Goal: Answer question/provide support: Share knowledge or assist other users

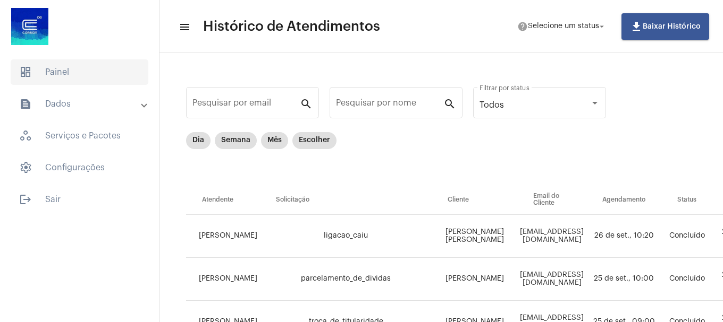
click at [60, 65] on span "dashboard Painel" at bounding box center [80, 73] width 138 height 26
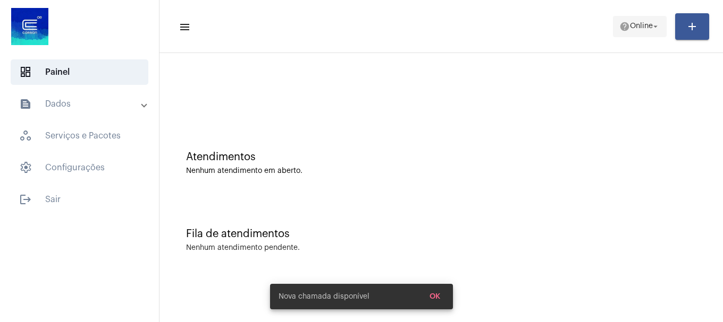
click at [621, 28] on mat-icon "help" at bounding box center [624, 26] width 11 height 11
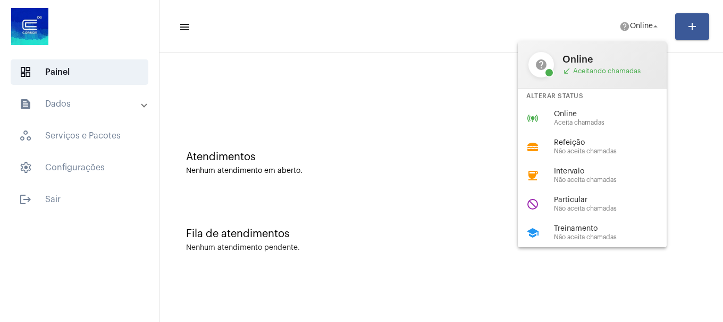
click at [582, 112] on span "Online" at bounding box center [614, 115] width 121 height 8
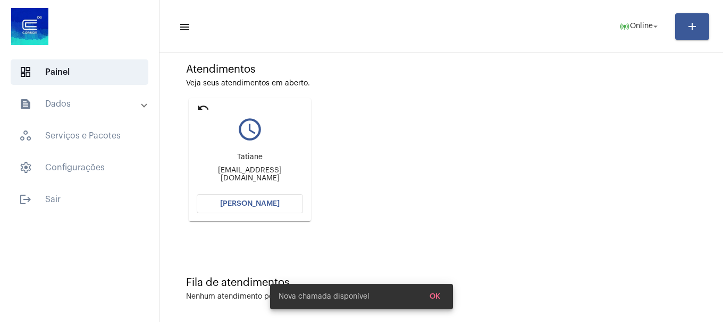
scroll to position [93, 0]
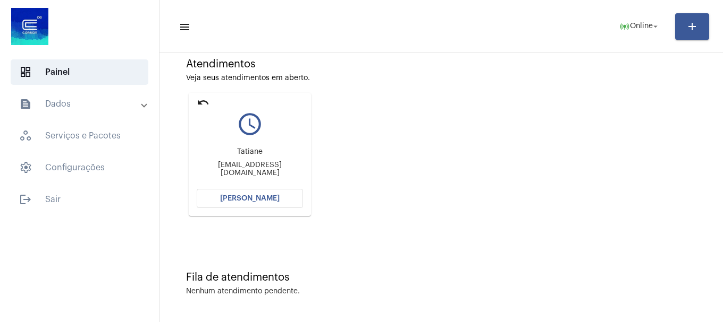
click at [281, 190] on button "Abrir Chamada" at bounding box center [250, 198] width 106 height 19
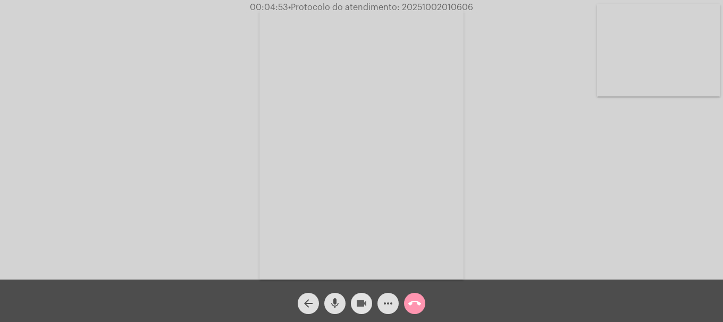
click at [359, 305] on mat-icon "videocam" at bounding box center [361, 304] width 13 height 13
click at [340, 306] on mat-icon "mic" at bounding box center [334, 304] width 13 height 13
click at [355, 308] on mat-icon "videocam_off" at bounding box center [361, 304] width 13 height 13
click at [340, 307] on mat-icon "mic_off" at bounding box center [334, 304] width 13 height 13
click at [647, 75] on video at bounding box center [658, 50] width 123 height 92
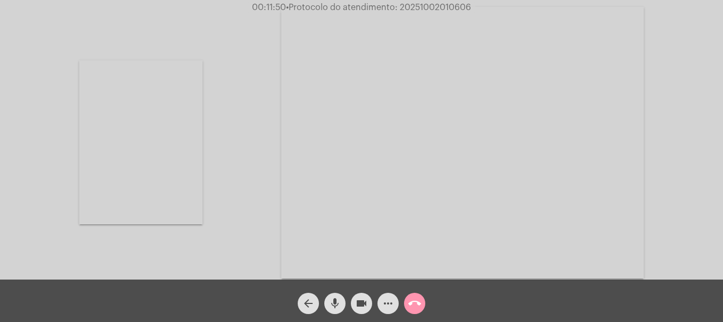
click at [335, 306] on mat-icon "mic" at bounding box center [334, 304] width 13 height 13
click at [343, 303] on button "mic_off" at bounding box center [334, 303] width 21 height 21
drag, startPoint x: 340, startPoint y: 309, endPoint x: 367, endPoint y: 303, distance: 27.2
click at [343, 308] on button "mic" at bounding box center [334, 303] width 21 height 21
click at [367, 303] on mat-icon "videocam" at bounding box center [361, 304] width 13 height 13
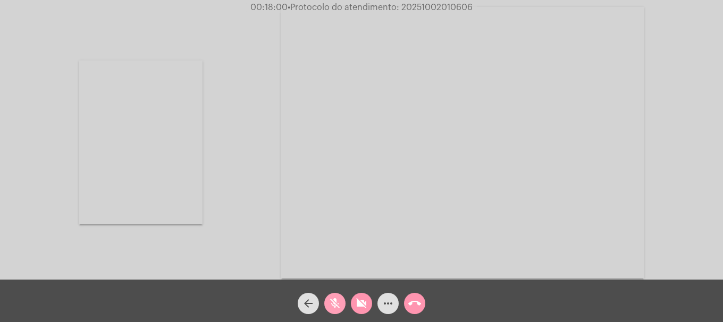
click at [329, 304] on mat-icon "mic_off" at bounding box center [334, 304] width 13 height 13
click at [351, 303] on button "videocam_off" at bounding box center [361, 303] width 21 height 21
click at [412, 10] on span "• Protocolo do atendimento: 20251002010606" at bounding box center [378, 7] width 185 height 9
copy span "20251002010606"
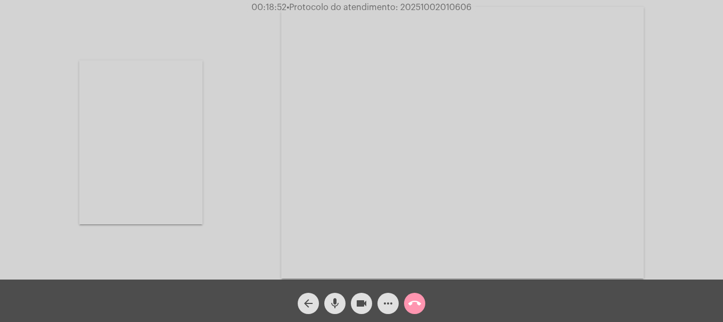
copy span "20251002010606"
click at [392, 307] on mat-icon "more_horiz" at bounding box center [387, 304] width 13 height 13
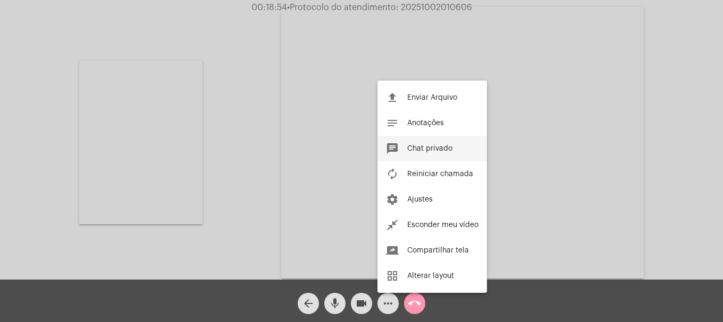
click at [441, 154] on button "chat Chat privado" at bounding box center [431, 149] width 109 height 26
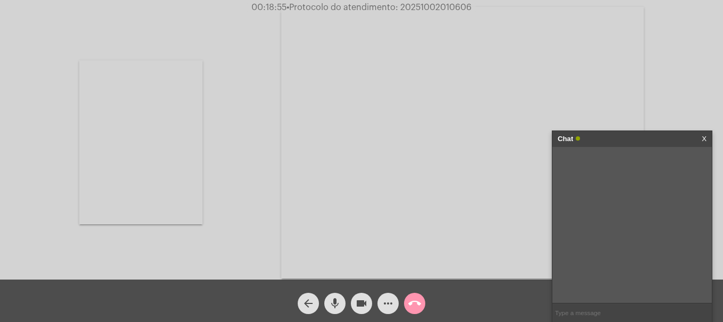
click at [626, 318] on input "text" at bounding box center [631, 313] width 159 height 19
paste input "20251002010606"
type input "20251002010606"
click at [418, 303] on mat-icon "call_end" at bounding box center [414, 304] width 13 height 13
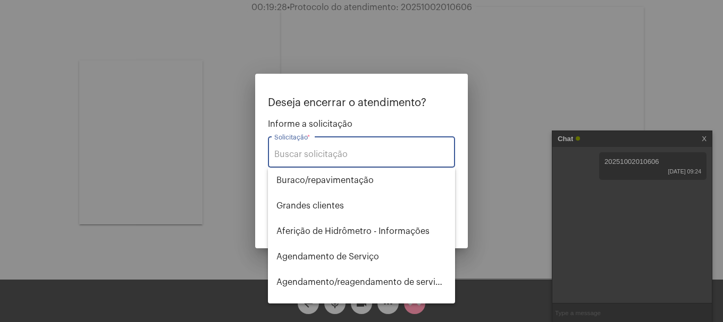
click at [367, 151] on input "Solicitação *" at bounding box center [361, 155] width 174 height 10
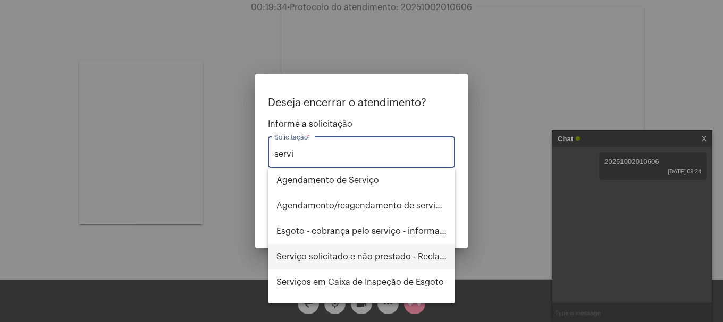
click at [367, 251] on span "Serviço solicitado e não prestado - Reclamação" at bounding box center [361, 257] width 170 height 26
type input "Serviço solicitado e não prestado - Reclamação"
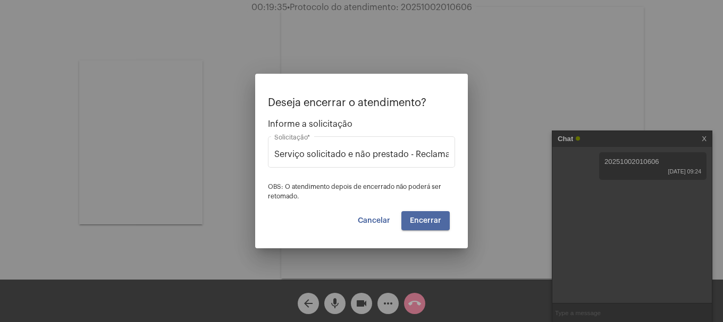
click at [425, 215] on button "Encerrar" at bounding box center [425, 220] width 48 height 19
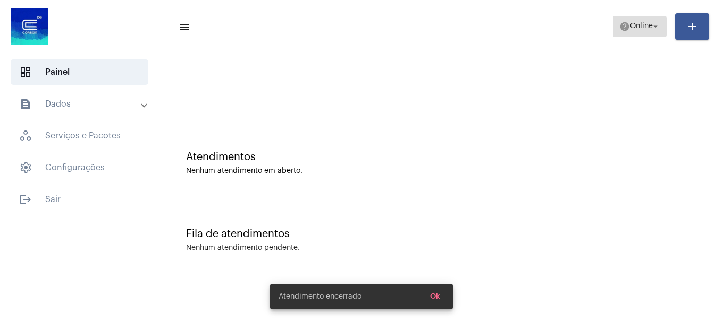
click at [619, 18] on span "help Online arrow_drop_down" at bounding box center [639, 25] width 41 height 19
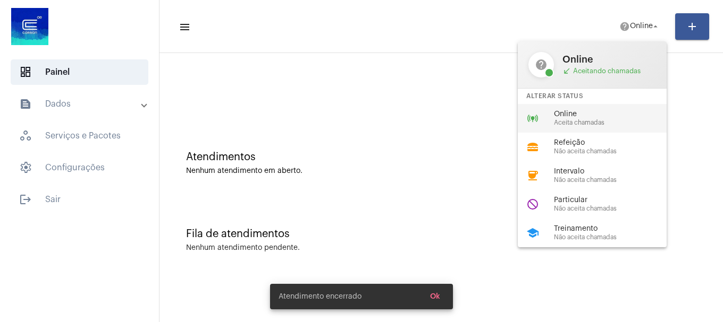
click at [601, 120] on span "Aceita chamadas" at bounding box center [614, 123] width 121 height 7
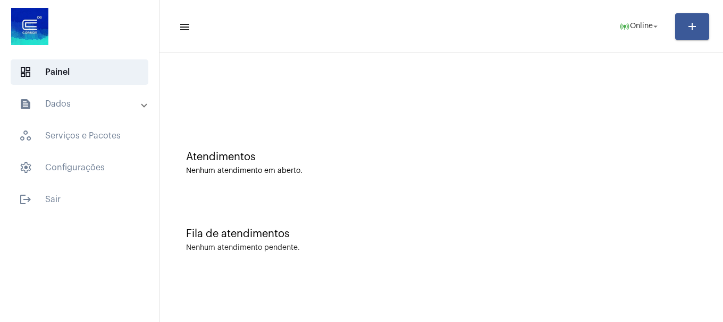
drag, startPoint x: 661, startPoint y: 47, endPoint x: 655, endPoint y: 41, distance: 8.3
click at [660, 46] on mat-toolbar "menu online_prediction Online arrow_drop_down add" at bounding box center [440, 26] width 563 height 53
click at [639, 29] on span "Online" at bounding box center [641, 26] width 23 height 7
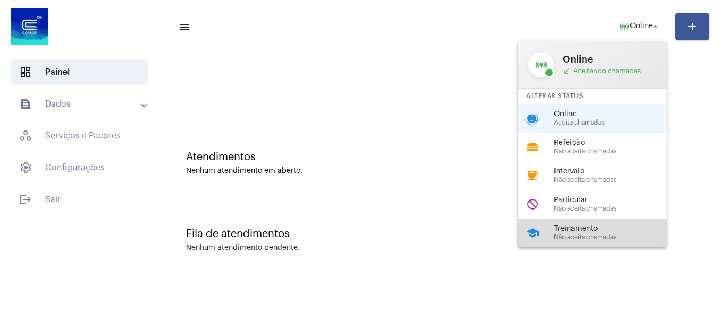
click at [578, 232] on span "Treinamento" at bounding box center [614, 229] width 121 height 8
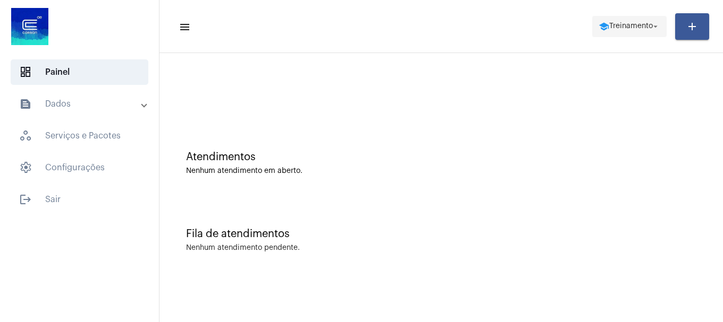
click at [604, 26] on mat-icon "school" at bounding box center [603, 26] width 11 height 11
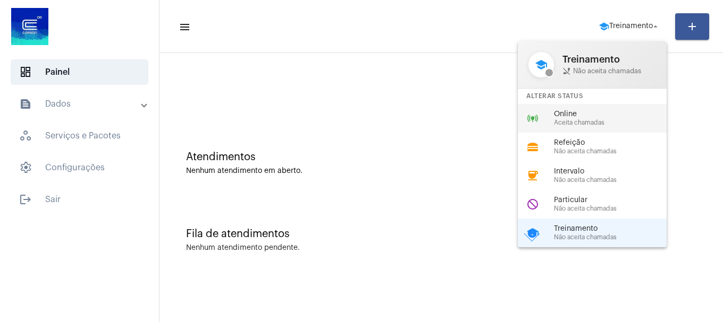
click at [605, 106] on div "online_prediction Online Aceita chamadas" at bounding box center [600, 118] width 166 height 29
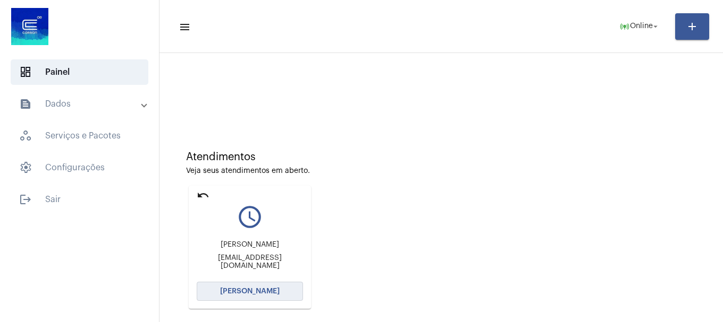
click at [260, 288] on span "Abrir Chamada" at bounding box center [250, 291] width 60 height 7
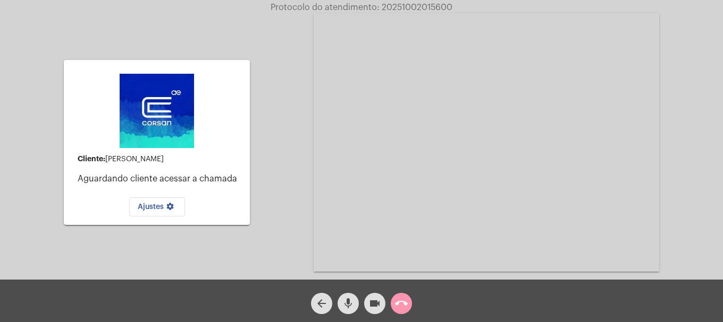
click at [406, 314] on span "call_end" at bounding box center [401, 303] width 13 height 21
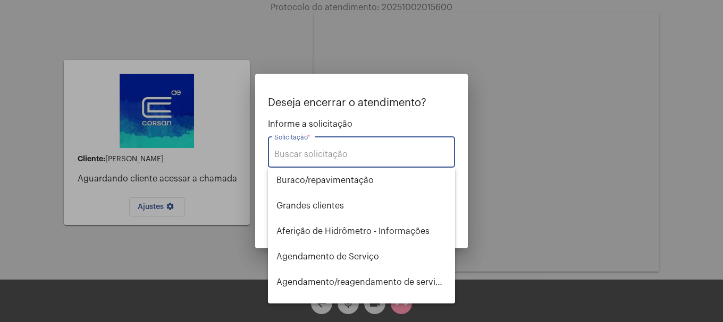
click at [345, 154] on input "Solicitação *" at bounding box center [361, 155] width 174 height 10
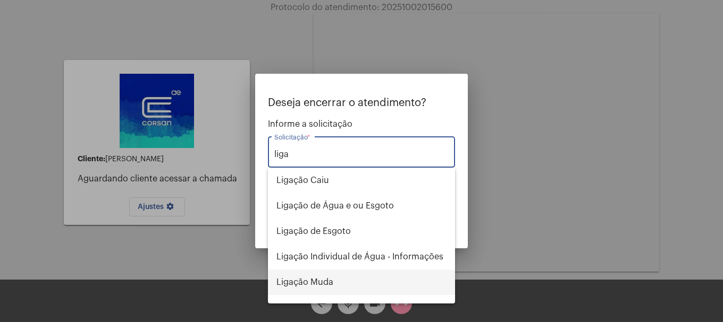
click at [316, 291] on span "Ligação Muda" at bounding box center [361, 283] width 170 height 26
type input "Ligação Muda"
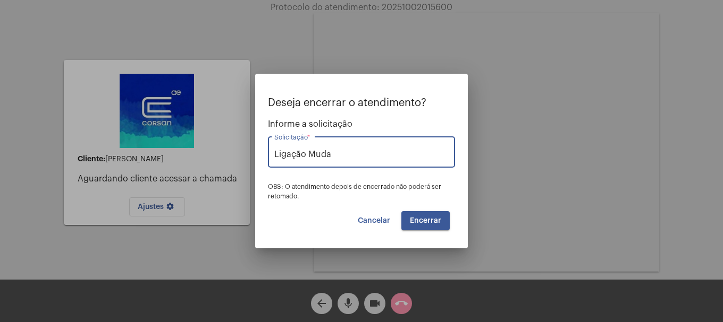
click at [418, 220] on span "Encerrar" at bounding box center [425, 220] width 31 height 7
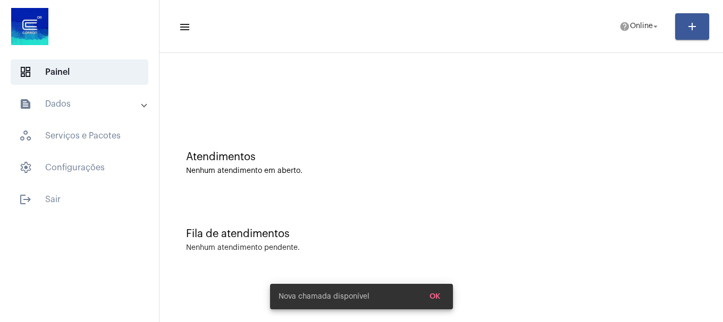
click at [640, 2] on mat-toolbar "menu help Online arrow_drop_down add" at bounding box center [440, 26] width 563 height 53
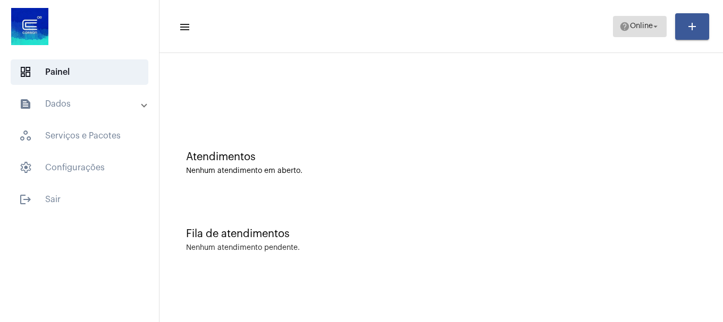
click at [635, 18] on span "help Online arrow_drop_down" at bounding box center [639, 25] width 41 height 19
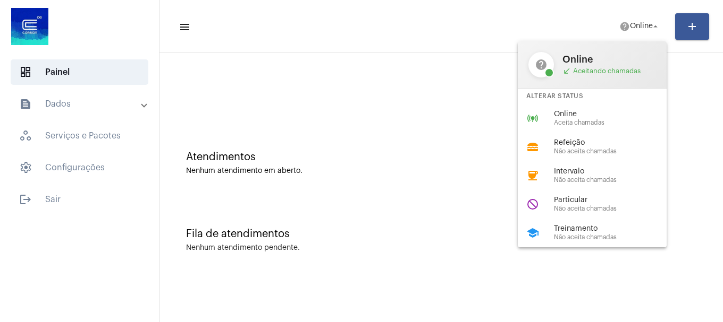
click at [585, 202] on div "Particular Não aceita chamadas" at bounding box center [614, 205] width 121 height 16
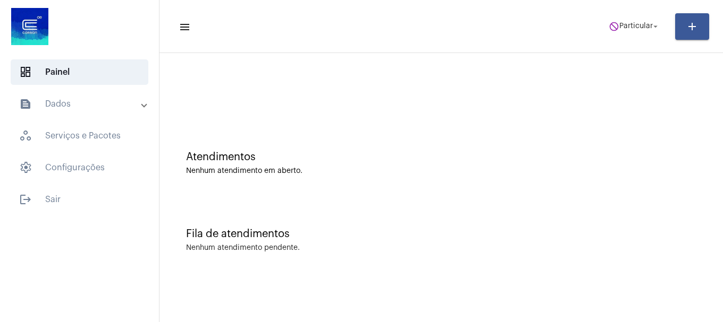
click at [637, 40] on mat-toolbar-row "menu do_not_disturb Particular arrow_drop_down add" at bounding box center [440, 27] width 563 height 34
click at [637, 31] on span "do_not_disturb Particular arrow_drop_down" at bounding box center [634, 25] width 52 height 19
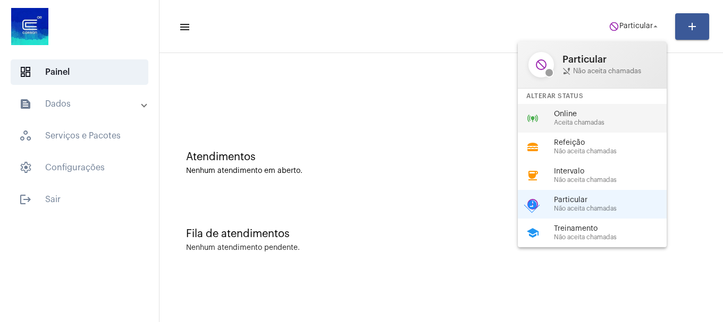
click at [616, 126] on div "online_prediction Online Aceita chamadas" at bounding box center [600, 118] width 166 height 29
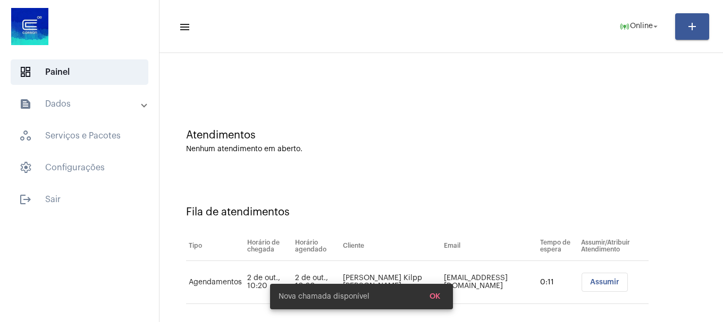
scroll to position [32, 0]
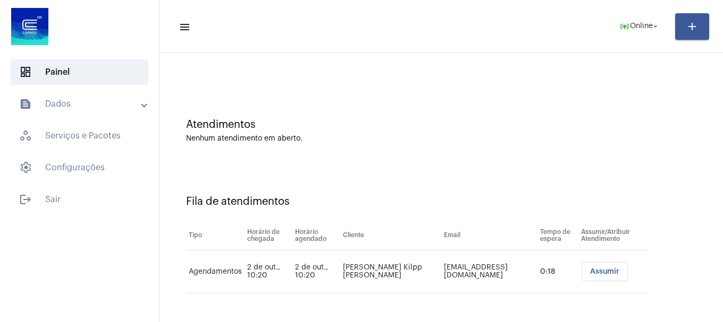
click at [590, 274] on span "Assumir" at bounding box center [604, 271] width 29 height 7
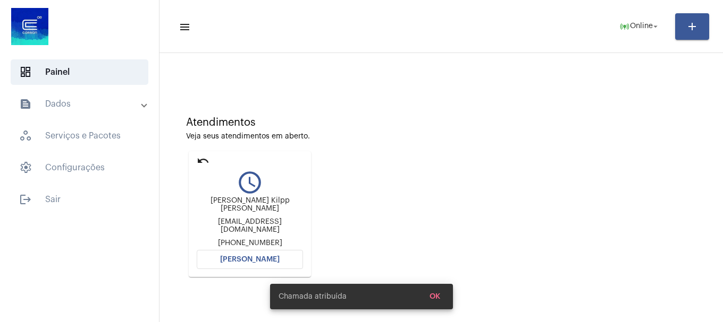
scroll to position [93, 0]
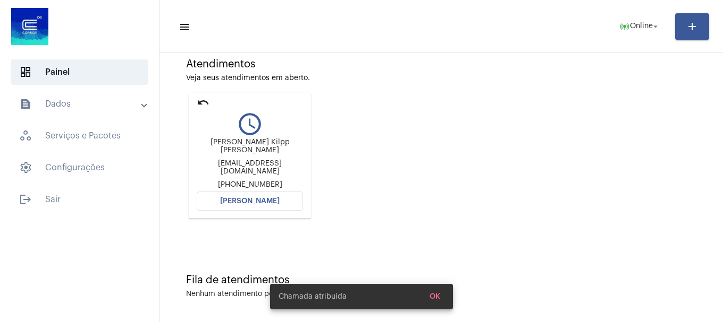
click at [239, 205] on button "Abrir Chamada" at bounding box center [250, 201] width 106 height 19
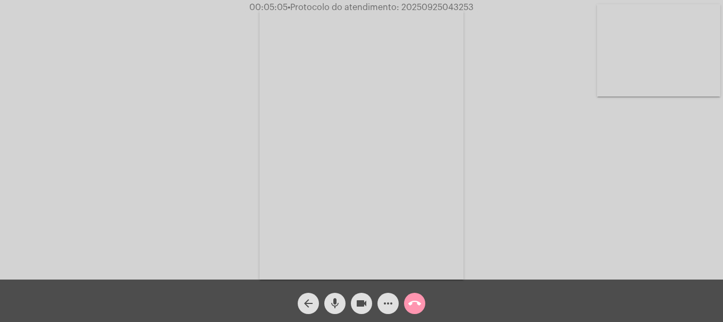
click at [430, 1] on div "Acessando Câmera e Microfone..." at bounding box center [361, 140] width 723 height 280
click at [429, 1] on div "Acessando Câmera e Microfone..." at bounding box center [361, 140] width 723 height 280
click at [428, 3] on span "• Protocolo do atendimento: 20250925043253" at bounding box center [380, 7] width 186 height 9
copy span "20250925043253"
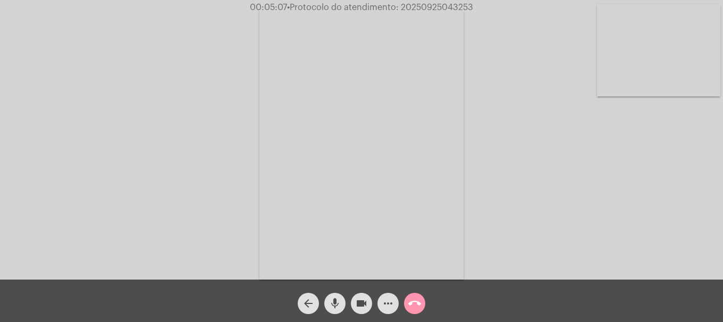
click at [396, 305] on button "more_horiz" at bounding box center [387, 303] width 21 height 21
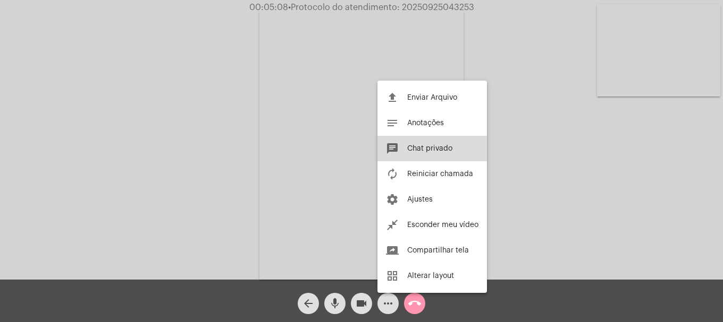
click at [426, 142] on button "chat Chat privado" at bounding box center [431, 149] width 109 height 26
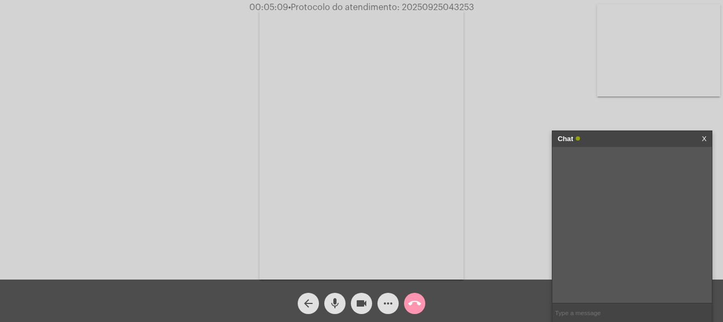
click at [599, 315] on input "text" at bounding box center [631, 313] width 159 height 19
paste input "20250925043253"
type input "20250925043253"
click at [418, 311] on span "call_end" at bounding box center [414, 303] width 13 height 21
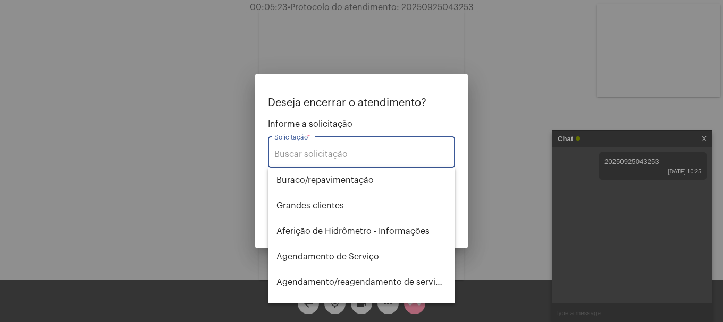
click at [352, 162] on div "Solicitação *" at bounding box center [361, 150] width 174 height 33
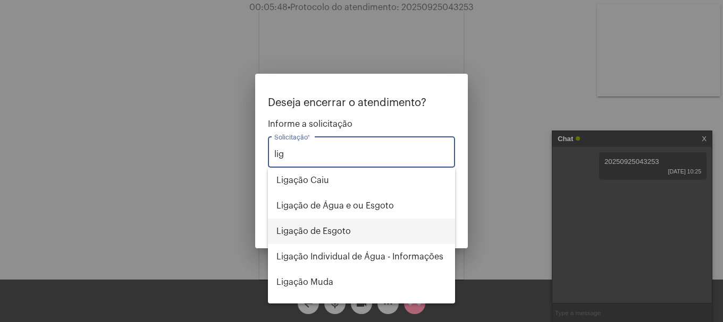
click at [337, 228] on span "Ligação de Esgoto" at bounding box center [361, 232] width 170 height 26
type input "Ligação de Esgoto"
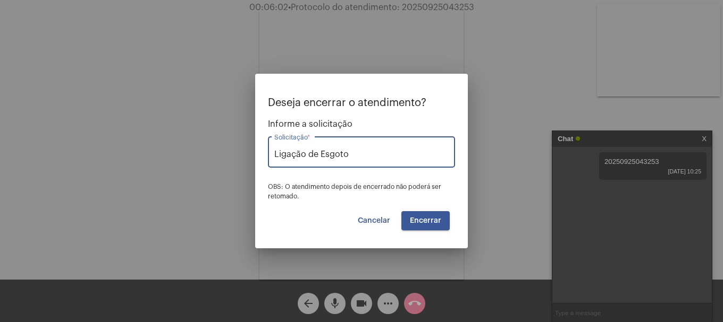
click at [417, 218] on span "Encerrar" at bounding box center [425, 220] width 31 height 7
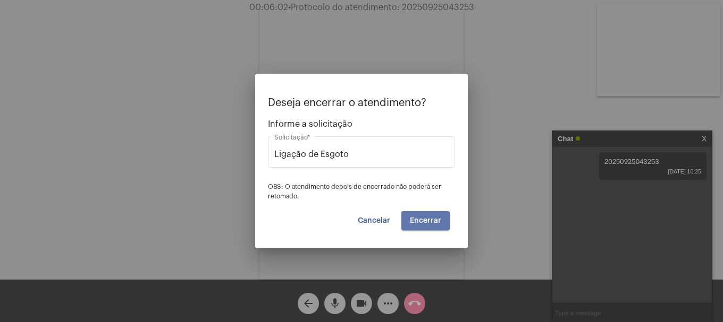
click at [417, 218] on span "Encerrar" at bounding box center [425, 220] width 31 height 7
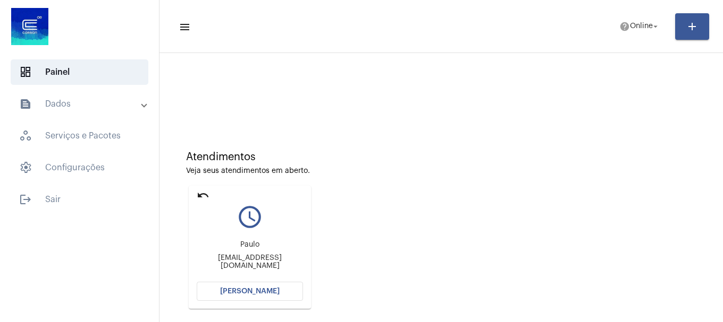
click at [263, 285] on button "Abrir Chamada" at bounding box center [250, 291] width 106 height 19
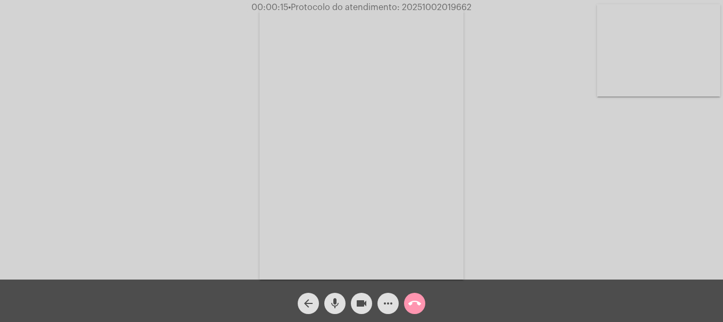
click at [646, 58] on video at bounding box center [658, 50] width 123 height 92
click at [176, 151] on video at bounding box center [140, 143] width 123 height 164
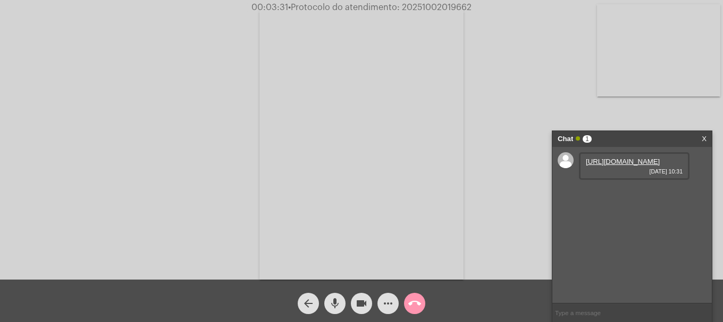
click at [632, 166] on link "https://neft-transfer-bucket.s3.amazonaws.com/temp-fd1e01c7-1d63-113d-5425-1f47…" at bounding box center [622, 162] width 74 height 8
click at [435, 6] on span "• Protocolo do atendimento: 20251002019662" at bounding box center [379, 7] width 183 height 9
click at [624, 312] on input "text" at bounding box center [631, 313] width 159 height 19
paste input "20251002019662"
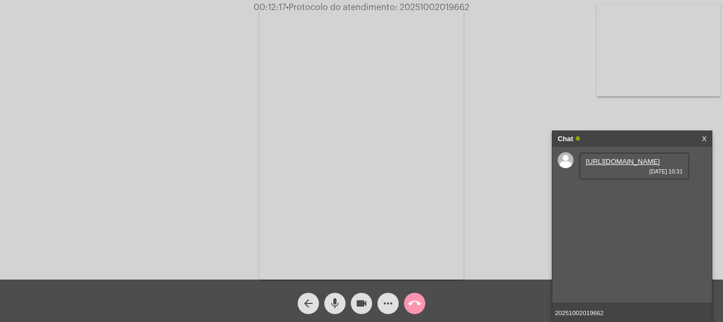
type input "20251002019662"
click at [403, 295] on div "call_end" at bounding box center [414, 301] width 27 height 27
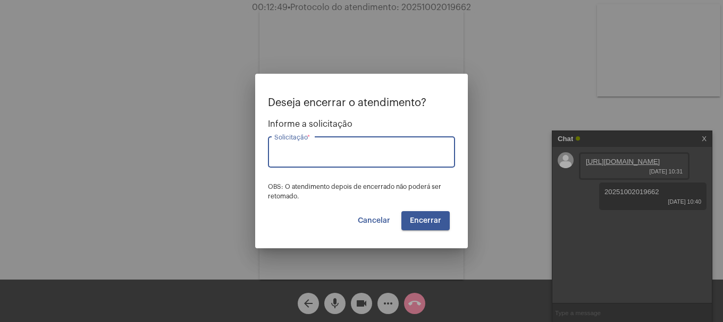
type input "Alterar nome do usuário na fatura"
drag, startPoint x: 424, startPoint y: 157, endPoint x: 145, endPoint y: 149, distance: 279.6
click at [145, 150] on div "Deseja encerrar o atendimento? Informe a solicitação Alterar nome do usuário na…" at bounding box center [361, 161] width 723 height 322
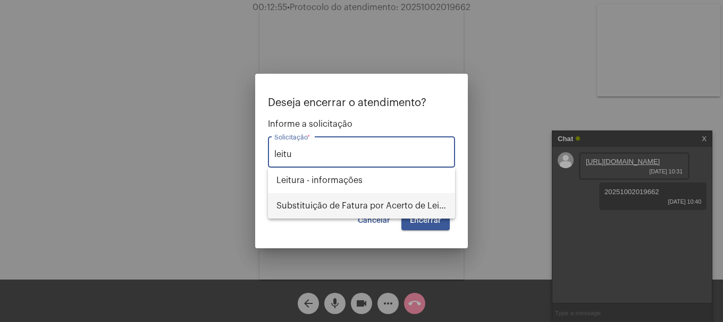
click at [312, 200] on span "Substituição de Fatura por Acerto de Leitura" at bounding box center [361, 206] width 170 height 26
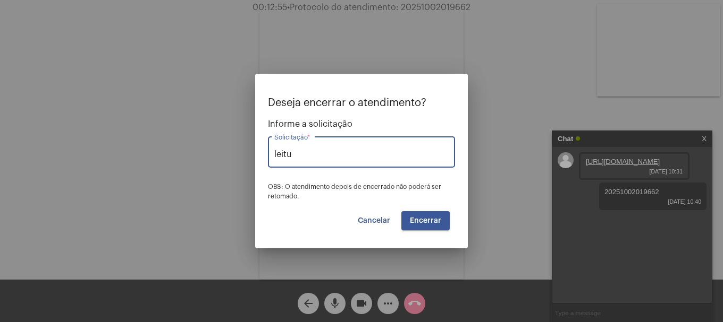
type input "Substituição de Fatura por Acerto de Leitura"
click at [432, 215] on button "Encerrar" at bounding box center [425, 220] width 48 height 19
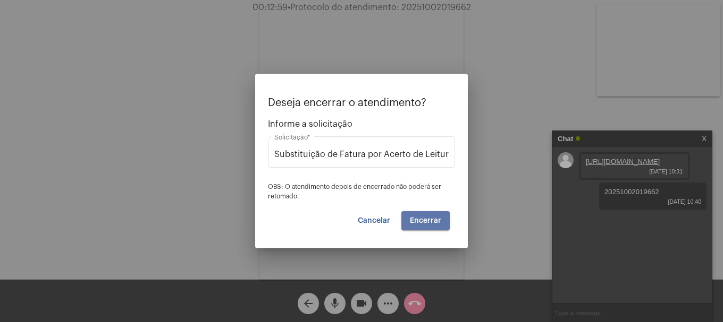
click at [432, 215] on button "Encerrar" at bounding box center [425, 220] width 48 height 19
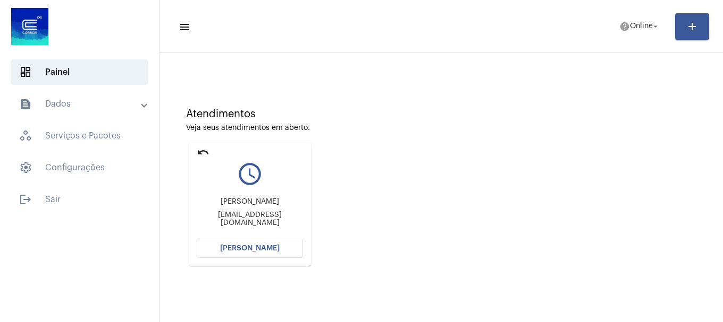
scroll to position [93, 0]
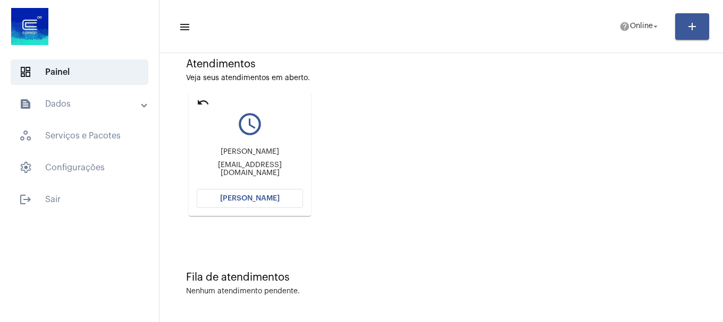
drag, startPoint x: 278, startPoint y: 218, endPoint x: 279, endPoint y: 193, distance: 25.0
click at [278, 213] on div "undo query_builder Susan Rodrigues susanrodrigues88@gmail.com Abrir Chamada" at bounding box center [250, 154] width 128 height 129
click at [279, 193] on button "Abrir Chamada" at bounding box center [250, 198] width 106 height 19
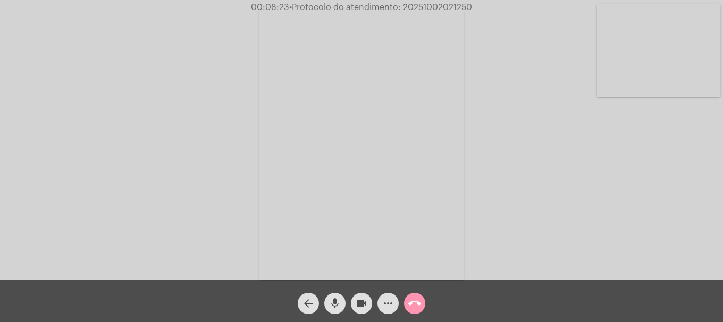
click at [390, 308] on mat-icon "more_horiz" at bounding box center [387, 304] width 13 height 13
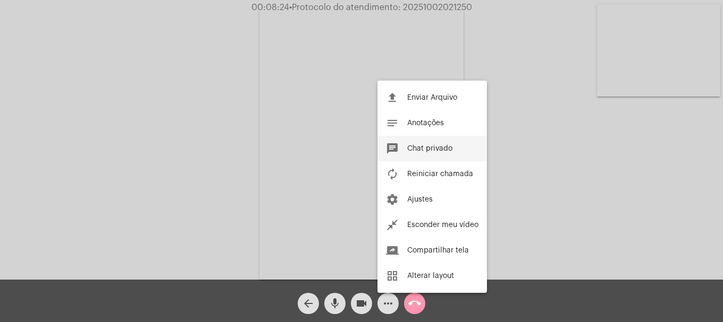
click at [420, 146] on span "Chat privado" at bounding box center [429, 148] width 45 height 7
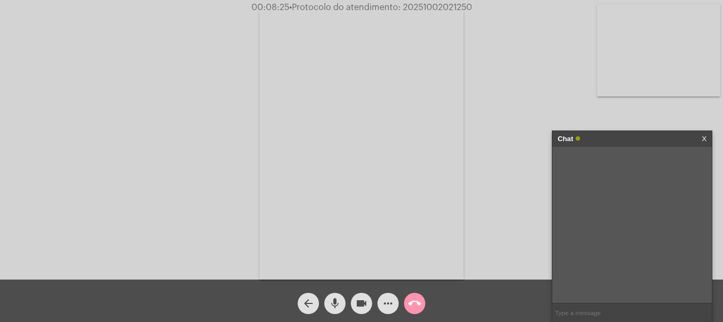
click at [624, 300] on div at bounding box center [631, 225] width 159 height 156
click at [623, 302] on div at bounding box center [631, 225] width 159 height 156
click at [615, 310] on input "text" at bounding box center [631, 313] width 159 height 19
paste input "AGERGS - 0800 979 0066"
type input "AGERGS - 0800 979 0066"
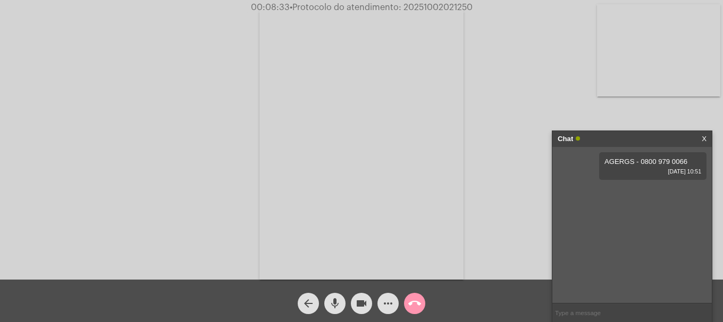
drag, startPoint x: 605, startPoint y: 158, endPoint x: 633, endPoint y: 158, distance: 28.7
click at [633, 158] on span "AGERGS - 0800 979 0066" at bounding box center [645, 162] width 83 height 8
copy span "AGERGS"
click at [568, 308] on input "text" at bounding box center [631, 313] width 159 height 19
paste input "(51) 3288-8800"
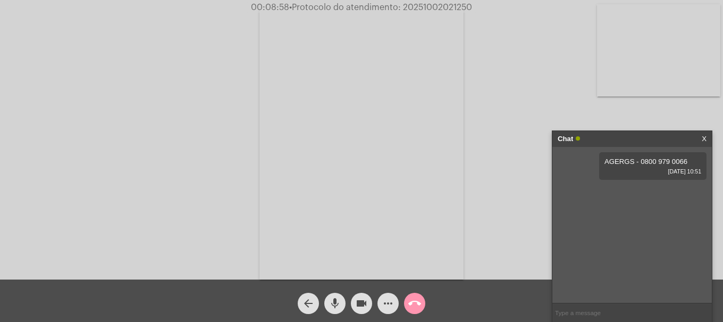
type input "(51) 3288-8800"
click at [650, 22] on video at bounding box center [658, 50] width 123 height 92
click at [358, 304] on mat-icon "videocam" at bounding box center [361, 304] width 13 height 13
click at [329, 303] on mat-icon "mic" at bounding box center [334, 304] width 13 height 13
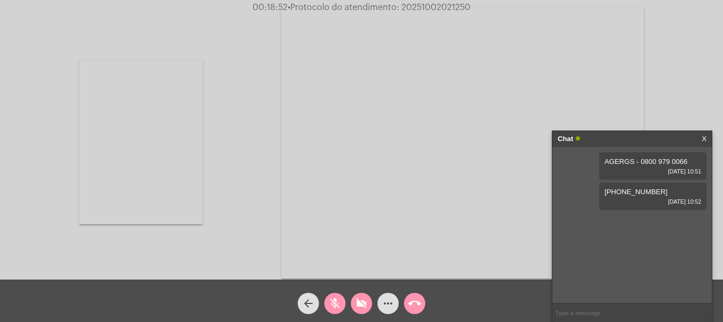
click at [361, 299] on mat-icon "videocam_off" at bounding box center [361, 304] width 13 height 13
click at [337, 299] on mat-icon "mic_off" at bounding box center [334, 304] width 13 height 13
click at [120, 126] on video at bounding box center [140, 143] width 123 height 164
click at [421, 5] on span "• Protocolo do atendimento: 20251002021250" at bounding box center [379, 7] width 183 height 9
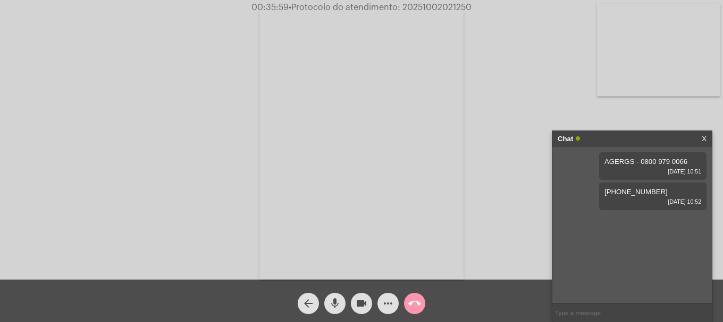
copy span "20251002021250"
click at [616, 311] on input "text" at bounding box center [631, 313] width 159 height 19
paste input "20251002021250"
type input "20251002021250"
click at [409, 301] on mat-icon "call_end" at bounding box center [414, 304] width 13 height 13
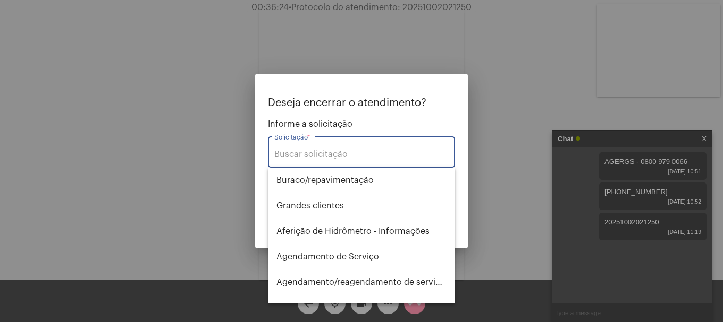
click at [361, 159] on input "Solicitação *" at bounding box center [361, 155] width 174 height 10
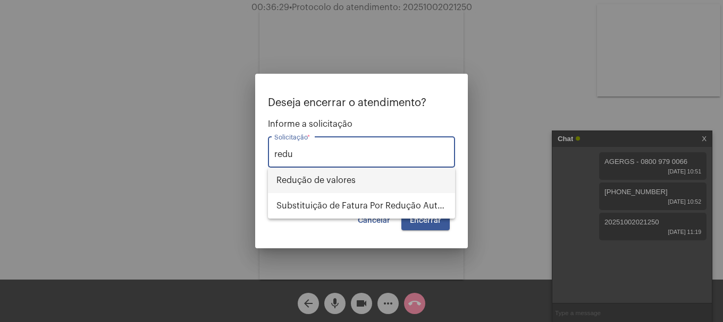
click at [327, 182] on span "Redução de valores" at bounding box center [361, 181] width 170 height 26
type input "Redução de valores"
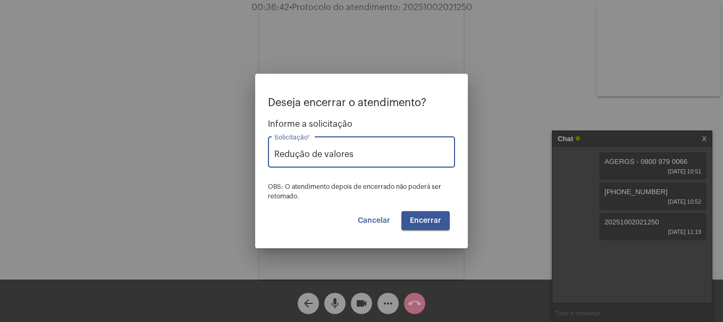
click at [429, 225] on button "Encerrar" at bounding box center [425, 220] width 48 height 19
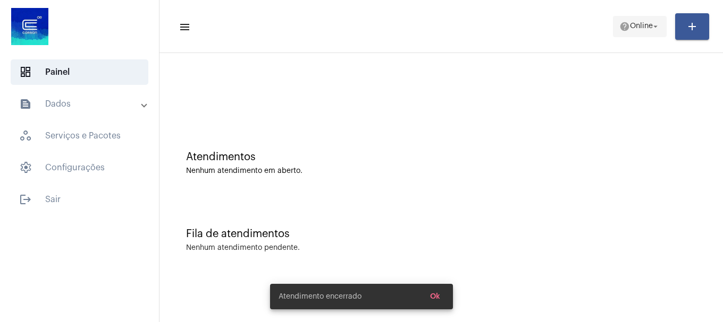
click at [632, 23] on span "Online" at bounding box center [641, 26] width 23 height 7
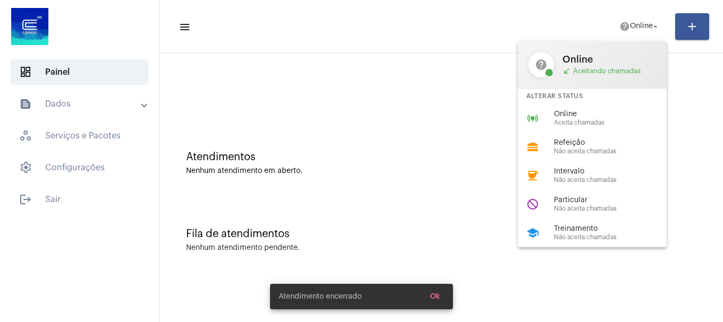
drag, startPoint x: 606, startPoint y: 114, endPoint x: 423, endPoint y: 14, distance: 208.7
click at [606, 113] on span "Online" at bounding box center [614, 115] width 121 height 8
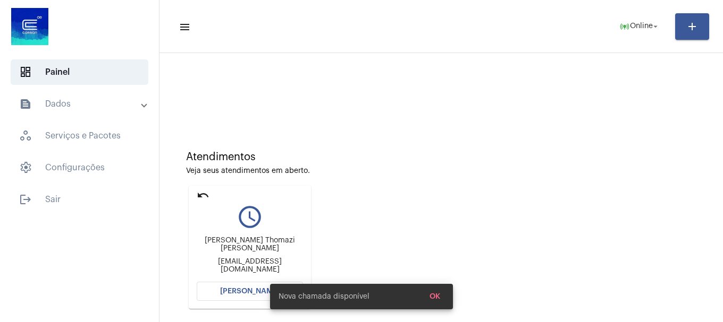
click at [225, 286] on button "Abrir Chamada" at bounding box center [250, 291] width 106 height 19
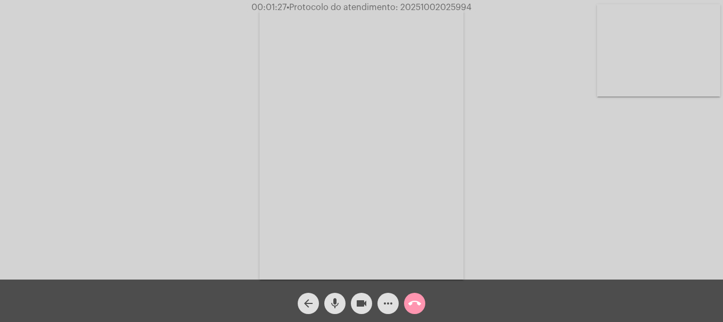
click at [337, 303] on mat-icon "mic" at bounding box center [334, 304] width 13 height 13
click at [337, 303] on mat-icon "mic_off" at bounding box center [334, 304] width 13 height 13
click at [326, 303] on button "mic" at bounding box center [334, 303] width 21 height 21
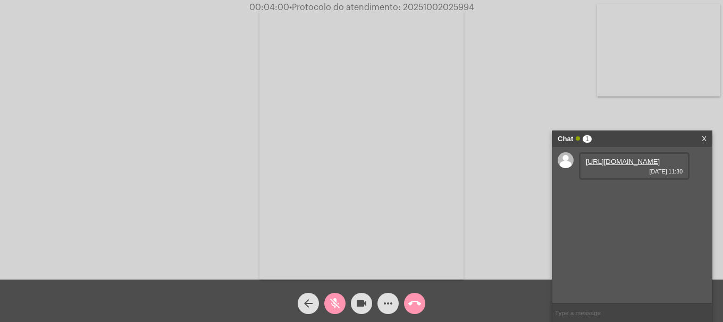
click at [337, 299] on mat-icon "mic_off" at bounding box center [334, 304] width 13 height 13
click at [612, 166] on link "https://neft-transfer-bucket.s3.amazonaws.com/temp-242be17a-3529-5eb5-f4e1-2ad0…" at bounding box center [622, 162] width 74 height 8
click at [401, 3] on span "00:06:48 • Protocolo do atendimento: 20251002025994" at bounding box center [361, 7] width 232 height 11
click at [407, 5] on span "• Protocolo do atendimento: 20251002025994" at bounding box center [380, 7] width 185 height 9
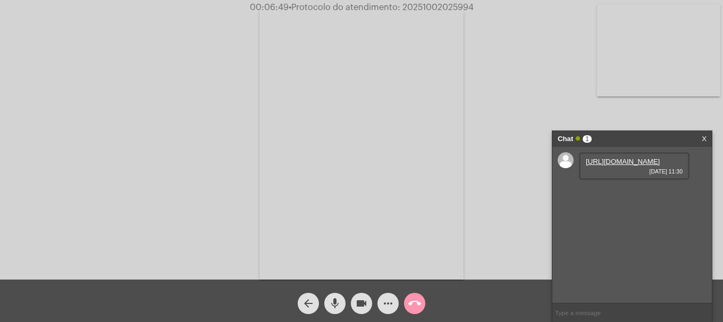
click at [457, 23] on video at bounding box center [361, 144] width 204 height 272
copy span "20251002025994"
click at [588, 315] on input "text" at bounding box center [631, 313] width 159 height 19
paste input "20251002025994"
type input "20251002025994"
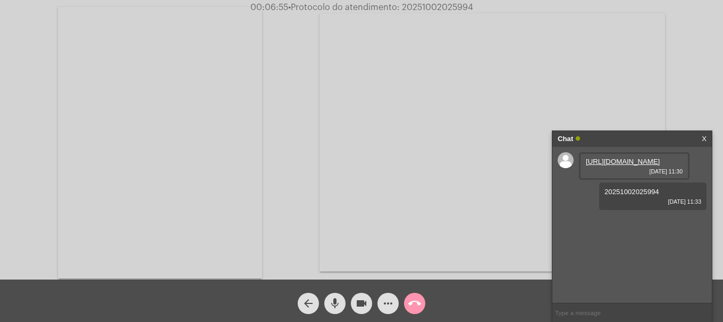
click at [418, 305] on mat-icon "call_end" at bounding box center [414, 304] width 13 height 13
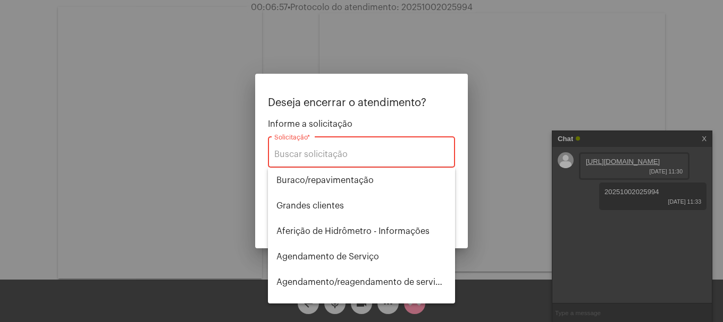
click at [370, 148] on div "Solicitação *" at bounding box center [361, 150] width 174 height 33
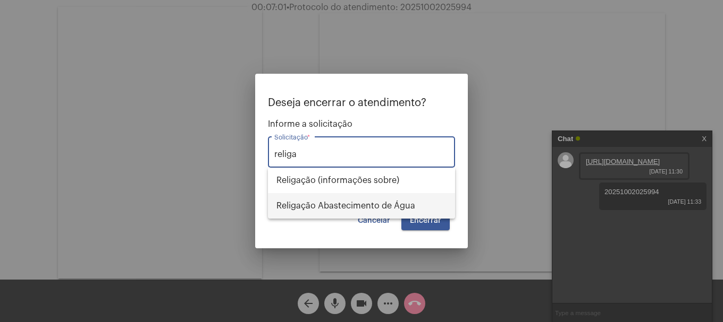
click at [348, 200] on span "Religação Abastecimento de Água" at bounding box center [361, 206] width 170 height 26
type input "Religação Abastecimento de Água"
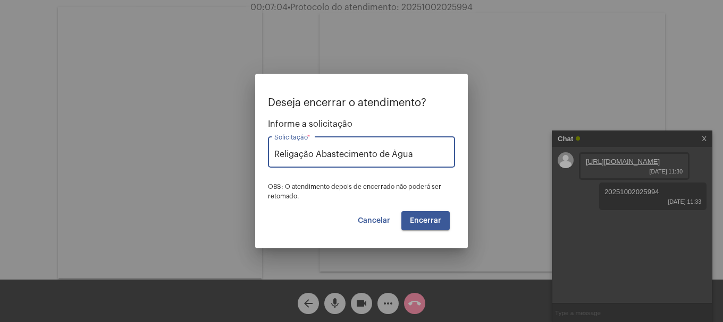
click at [440, 220] on span "Encerrar" at bounding box center [425, 220] width 31 height 7
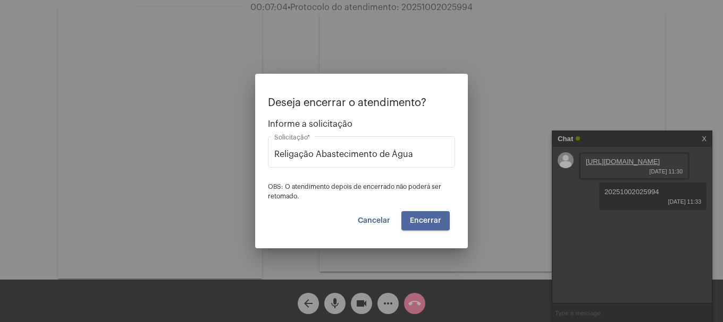
click at [440, 220] on span "Encerrar" at bounding box center [425, 220] width 31 height 7
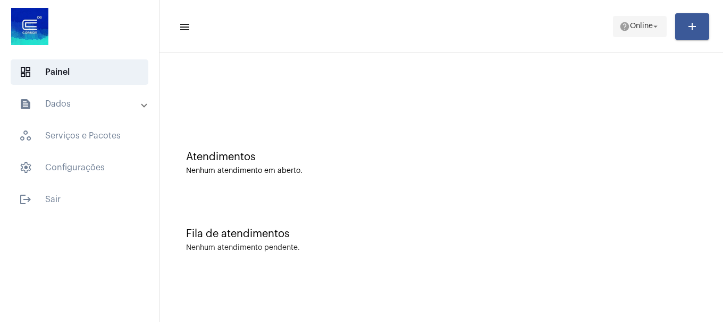
click at [625, 29] on mat-icon "help" at bounding box center [624, 26] width 11 height 11
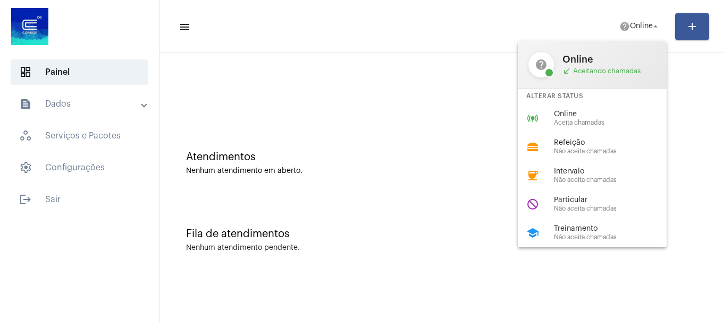
click at [406, 91] on div at bounding box center [361, 161] width 723 height 322
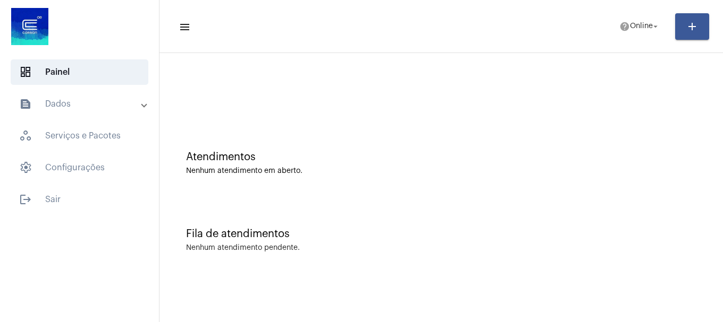
click at [627, 45] on mat-toolbar "menu help Online arrow_drop_down add" at bounding box center [440, 26] width 563 height 53
click at [634, 18] on span "help Online arrow_drop_down" at bounding box center [639, 25] width 41 height 19
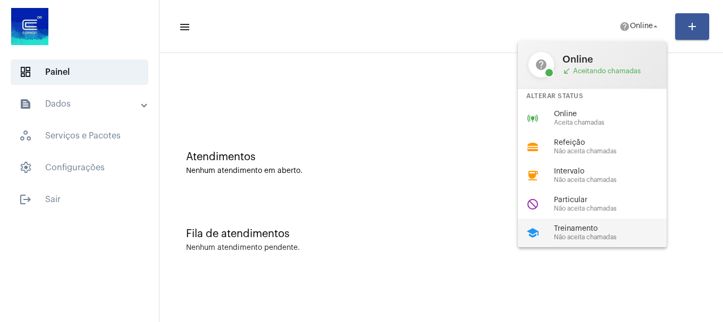
click at [591, 231] on span "Treinamento" at bounding box center [614, 229] width 121 height 8
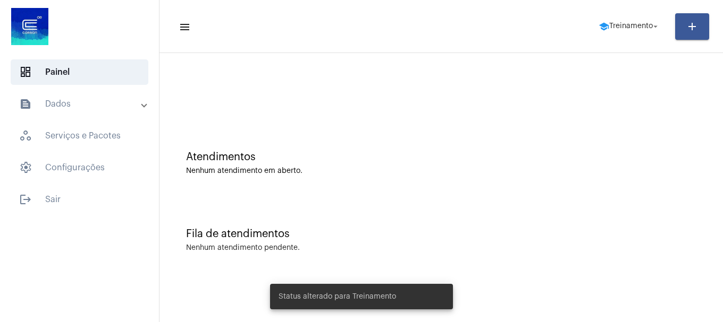
click at [591, 231] on div "Fila de atendimentos" at bounding box center [441, 234] width 510 height 12
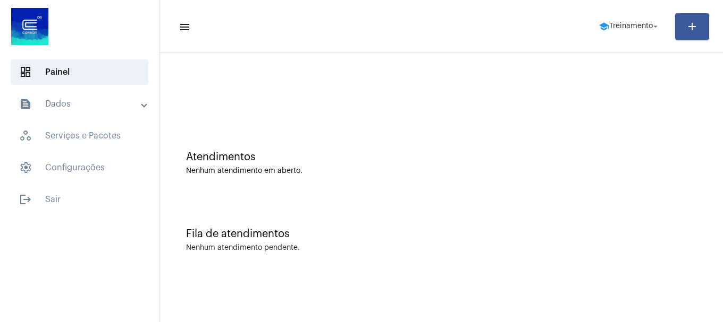
drag, startPoint x: 634, startPoint y: 43, endPoint x: 640, endPoint y: 33, distance: 11.2
click at [634, 42] on mat-toolbar-row "menu school Treinamento arrow_drop_down add" at bounding box center [440, 27] width 563 height 34
click at [640, 33] on span "school Treinamento arrow_drop_down" at bounding box center [629, 25] width 62 height 19
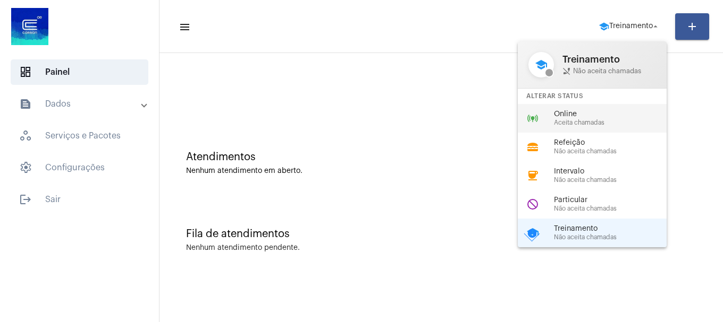
click at [604, 129] on div "online_prediction Online Aceita chamadas" at bounding box center [600, 118] width 166 height 29
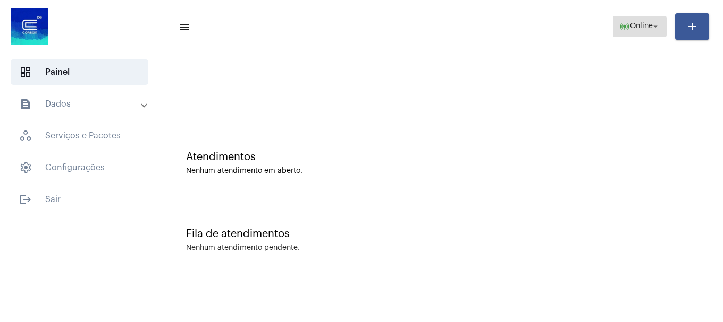
click at [630, 31] on span "online_prediction Online arrow_drop_down" at bounding box center [639, 25] width 41 height 19
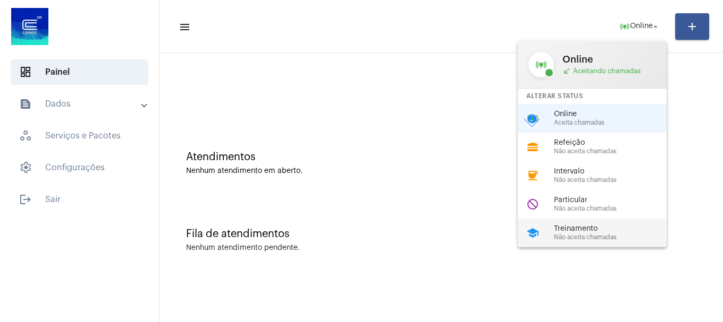
click at [576, 242] on div "school Treinamento Não aceita chamadas" at bounding box center [600, 233] width 166 height 29
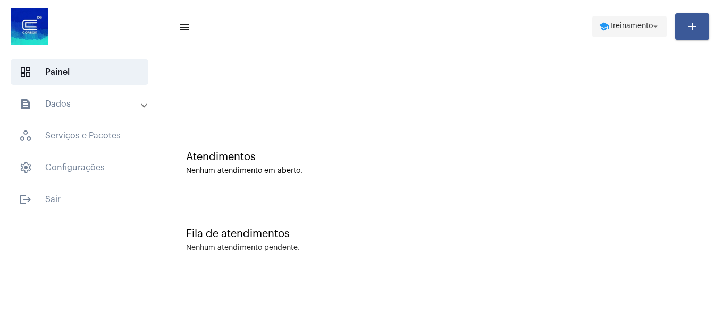
click at [625, 35] on span "school Treinamento arrow_drop_down" at bounding box center [629, 25] width 62 height 19
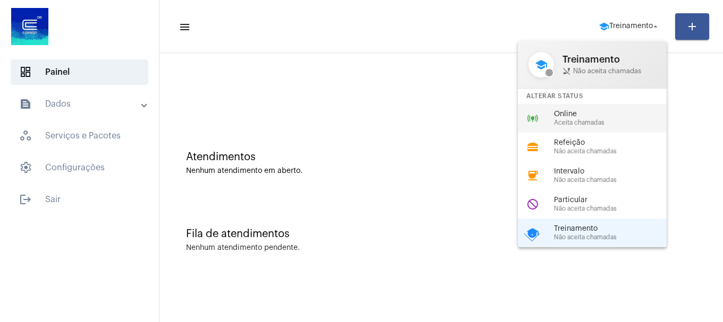
click at [591, 115] on span "Online" at bounding box center [614, 115] width 121 height 8
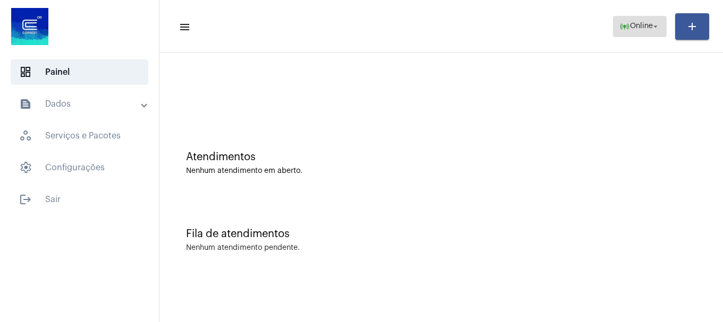
click at [644, 21] on span "online_prediction Online arrow_drop_down" at bounding box center [639, 25] width 41 height 19
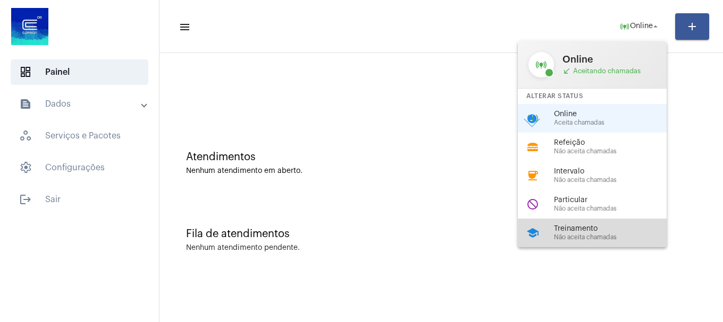
click at [609, 233] on div "Treinamento Não aceita chamadas" at bounding box center [614, 233] width 121 height 16
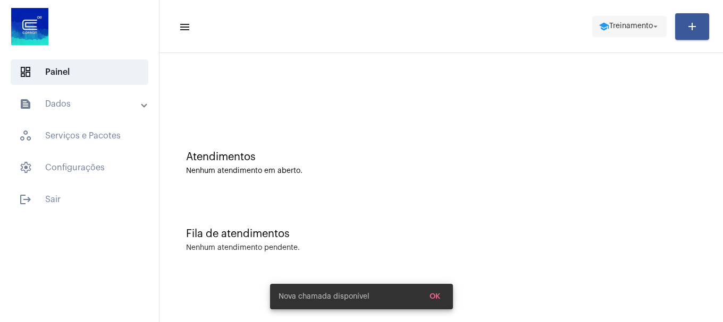
click at [603, 22] on mat-icon "school" at bounding box center [603, 26] width 11 height 11
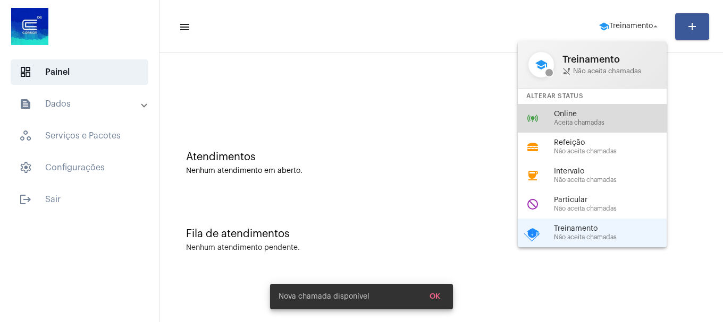
click at [620, 122] on span "Aceita chamadas" at bounding box center [614, 123] width 121 height 7
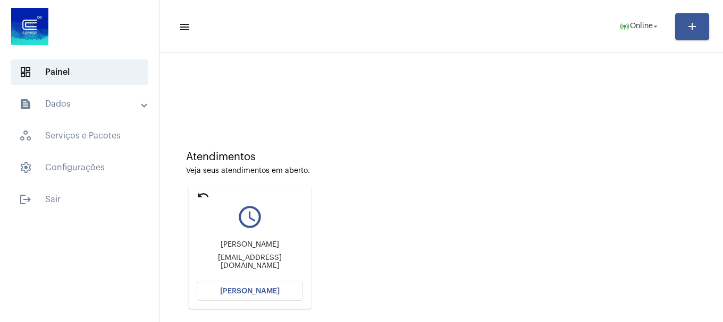
click at [272, 295] on span "Abrir Chamada" at bounding box center [250, 291] width 60 height 7
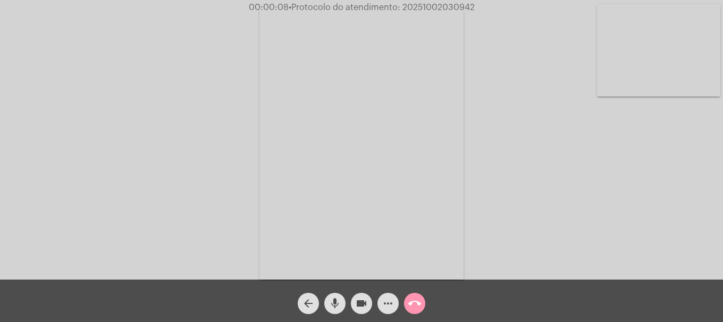
click at [340, 306] on mat-icon "mic" at bounding box center [334, 304] width 13 height 13
click at [340, 306] on mat-icon "mic_off" at bounding box center [334, 304] width 13 height 13
click at [334, 303] on mat-icon "mic" at bounding box center [334, 304] width 13 height 13
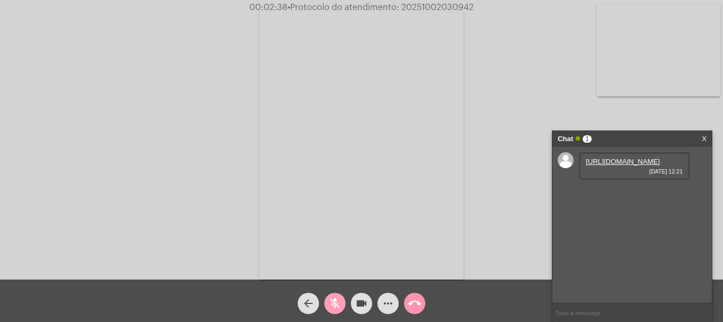
click at [334, 303] on mat-icon "mic_off" at bounding box center [334, 304] width 13 height 13
click at [640, 166] on link "https://neft-transfer-bucket.s3.amazonaws.com/temp-e81c91e9-0d26-6521-3591-efc6…" at bounding box center [622, 162] width 74 height 8
click at [632, 196] on link "https://neft-transfer-bucket.s3.amazonaws.com/temp-b3e733e5-1ceb-ff7f-13a8-5125…" at bounding box center [622, 192] width 74 height 8
click at [72, 254] on div "Acessando Câmera e Microfone..." at bounding box center [361, 143] width 720 height 280
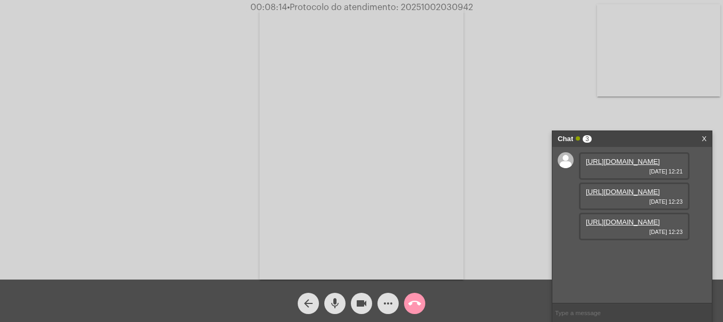
click at [609, 226] on link "https://neft-transfer-bucket.s3.amazonaws.com/temp-45231d26-260c-a114-a1f7-5312…" at bounding box center [622, 222] width 74 height 8
click at [614, 257] on link "https://neft-transfer-bucket.s3.amazonaws.com/temp-d4cb2040-a0a6-834b-59a8-34d3…" at bounding box center [622, 253] width 74 height 8
click at [416, 7] on span "• Protocolo do atendimento: 20251002030942" at bounding box center [379, 7] width 186 height 9
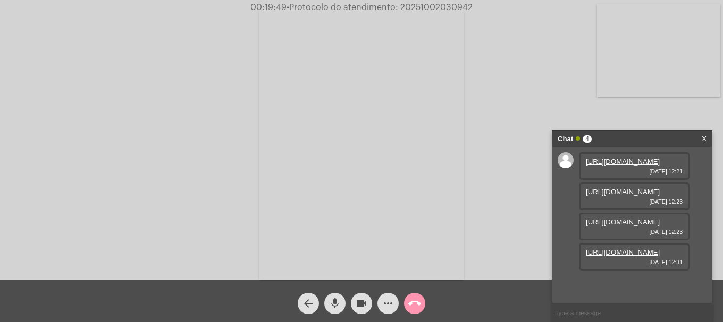
copy span "20251002030942"
click at [609, 311] on input "text" at bounding box center [631, 313] width 159 height 19
paste input "20251002030942"
type input "20251002030942"
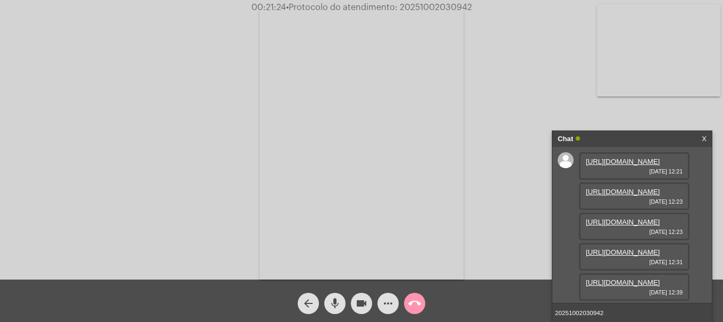
scroll to position [117, 0]
click at [619, 279] on link "https://neft-transfer-bucket.s3.amazonaws.com/temp-29ea17f3-59cf-8a71-4c14-40b5…" at bounding box center [622, 283] width 74 height 8
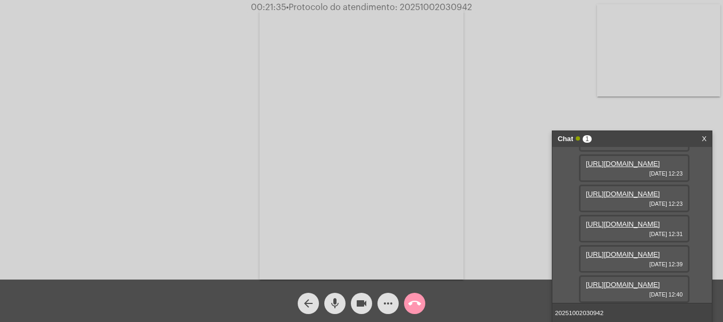
scroll to position [172, 0]
click at [644, 281] on link "https://neft-transfer-bucket.s3.amazonaws.com/temp-04703a33-a677-54d9-2709-adf1…" at bounding box center [622, 285] width 74 height 8
click at [633, 309] on input "20251002030942" at bounding box center [631, 313] width 159 height 19
click at [420, 309] on mat-icon "call_end" at bounding box center [414, 304] width 13 height 13
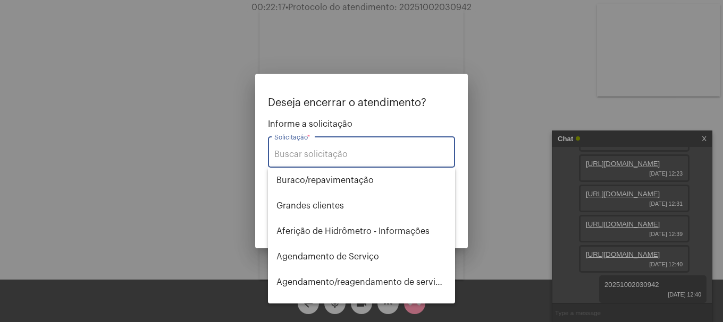
click at [354, 157] on input "Solicitação *" at bounding box center [361, 155] width 174 height 10
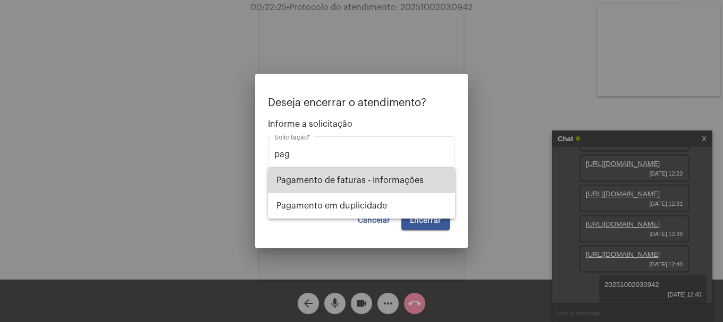
click at [355, 178] on span "Pagamento de faturas - Informações" at bounding box center [361, 181] width 170 height 26
type input "Pagamento de faturas - Informações"
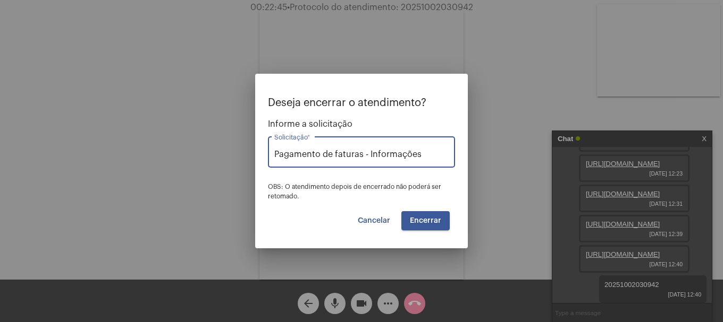
click at [424, 224] on span "Encerrar" at bounding box center [425, 220] width 31 height 7
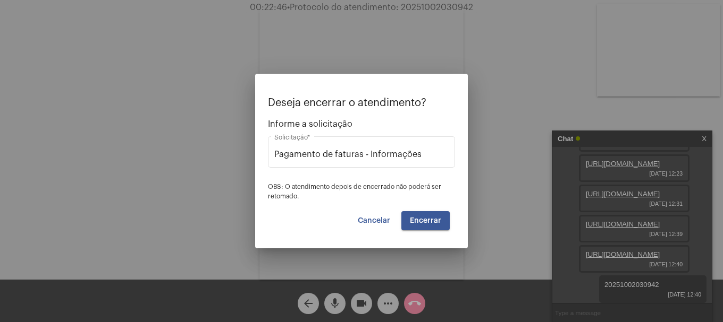
click at [424, 224] on span "Encerrar" at bounding box center [425, 220] width 31 height 7
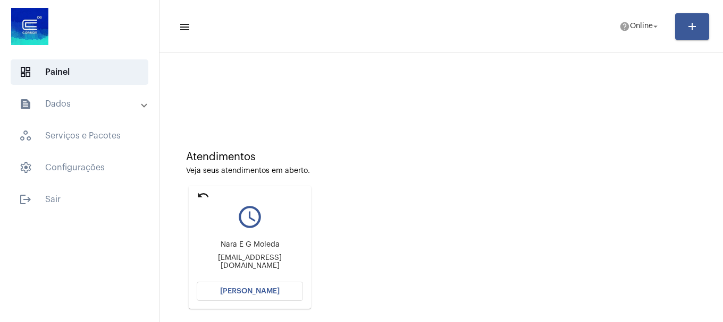
click at [253, 292] on span "Abrir Chamada" at bounding box center [250, 291] width 60 height 7
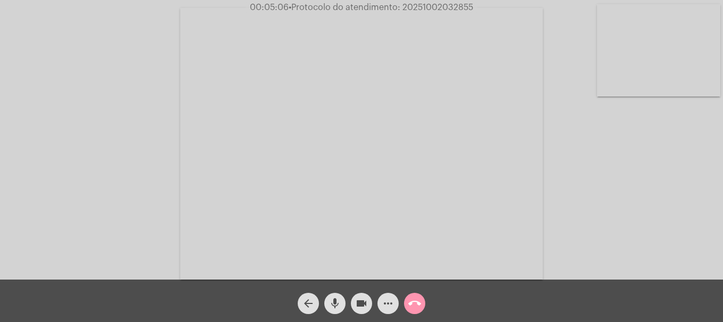
click at [383, 311] on span "more_horiz" at bounding box center [387, 303] width 13 height 21
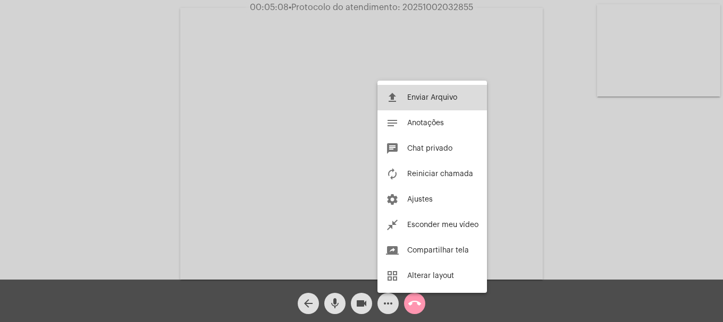
click at [455, 98] on span "Enviar Arquivo" at bounding box center [432, 97] width 50 height 7
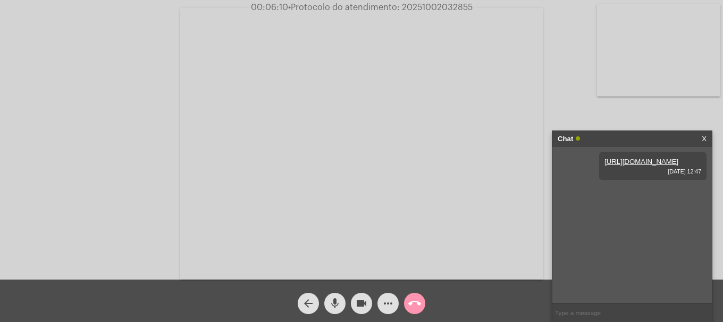
click at [428, 9] on span "• Protocolo do atendimento: 20251002032855" at bounding box center [380, 7] width 184 height 9
click at [427, 7] on span "• Protocolo do atendimento: 20251002032855" at bounding box center [378, 7] width 184 height 9
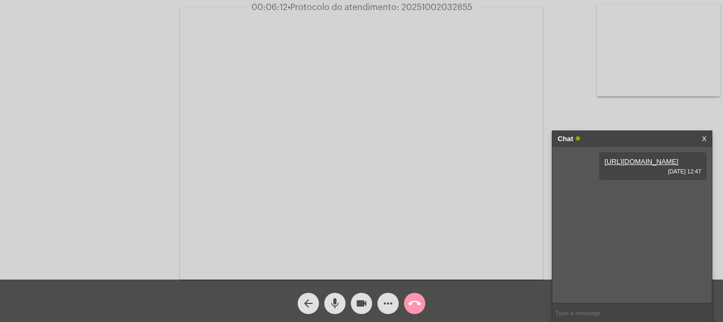
click at [427, 7] on span "• Protocolo do atendimento: 20251002032855" at bounding box center [379, 7] width 184 height 9
click at [411, 2] on div "Acessando Câmera e Microfone..." at bounding box center [361, 140] width 723 height 280
click at [415, 6] on span "• Protocolo do atendimento: 20251002032855" at bounding box center [379, 7] width 184 height 9
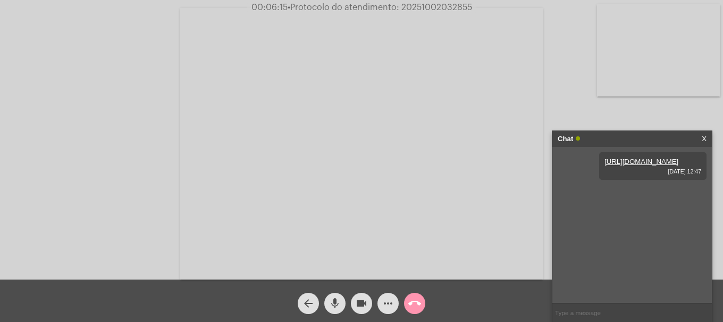
click at [599, 311] on input "text" at bounding box center [631, 313] width 159 height 19
paste input "20251002032855"
type input "20251002032855"
click at [417, 297] on span "call_end" at bounding box center [414, 303] width 13 height 21
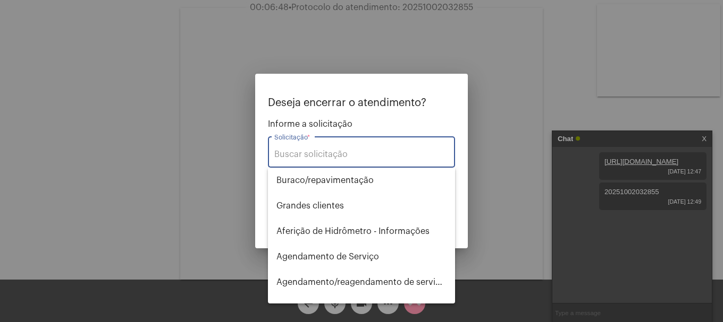
click at [352, 150] on input "Solicitação *" at bounding box center [361, 155] width 174 height 10
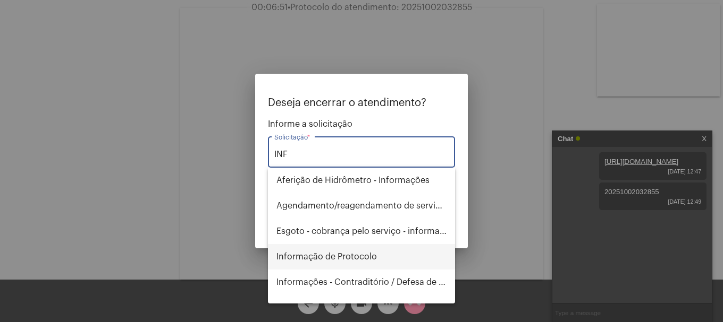
click at [364, 260] on span "Informação de Protocolo" at bounding box center [361, 257] width 170 height 26
type input "Informação de Protocolo"
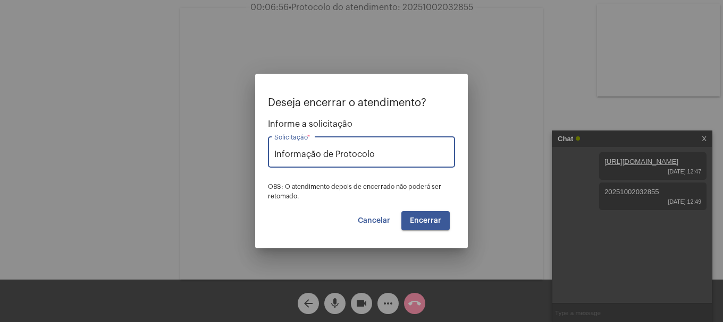
click at [424, 218] on span "Encerrar" at bounding box center [425, 220] width 31 height 7
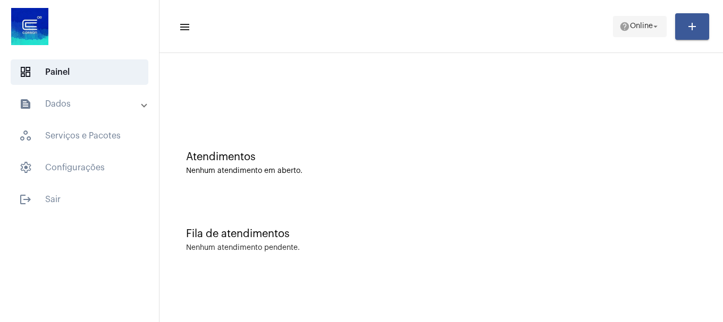
click at [638, 19] on span "help Online arrow_drop_down" at bounding box center [639, 25] width 41 height 19
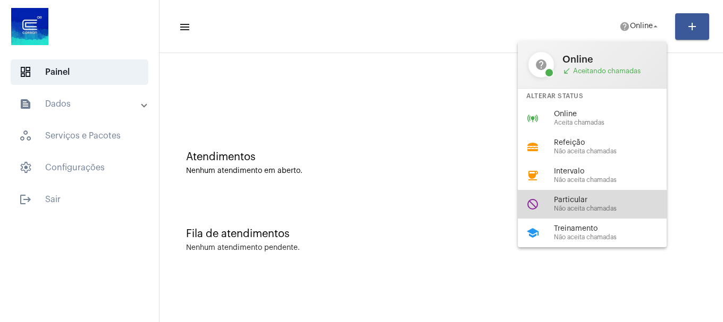
drag, startPoint x: 607, startPoint y: 207, endPoint x: 618, endPoint y: 194, distance: 17.3
click at [607, 206] on span "Não aceita chamadas" at bounding box center [614, 209] width 121 height 7
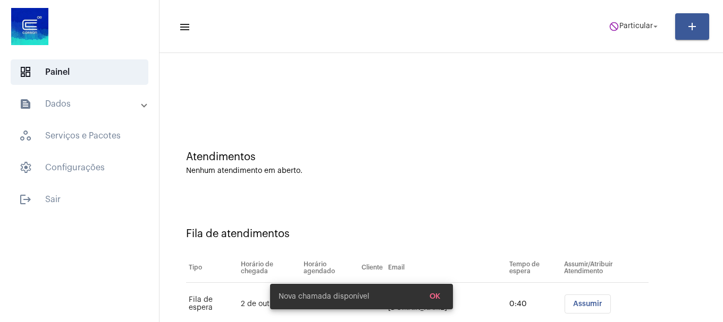
click at [639, 44] on mat-toolbar "menu do_not_disturb Particular arrow_drop_down add" at bounding box center [440, 26] width 563 height 53
click at [642, 28] on span "Particular" at bounding box center [635, 26] width 33 height 7
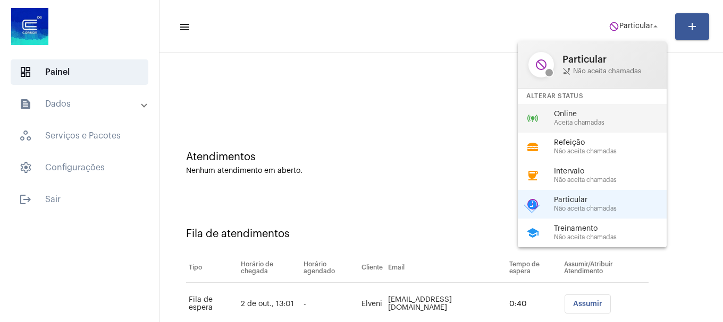
click at [594, 112] on span "Online" at bounding box center [614, 115] width 121 height 8
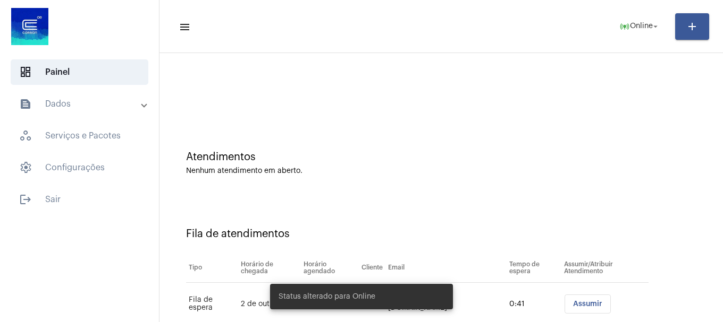
scroll to position [32, 0]
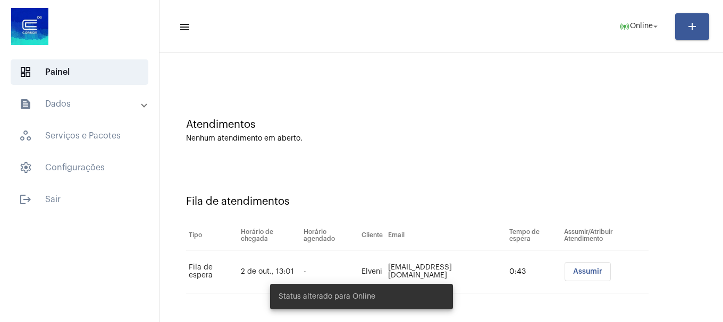
click at [585, 279] on button "Assumir" at bounding box center [587, 271] width 46 height 19
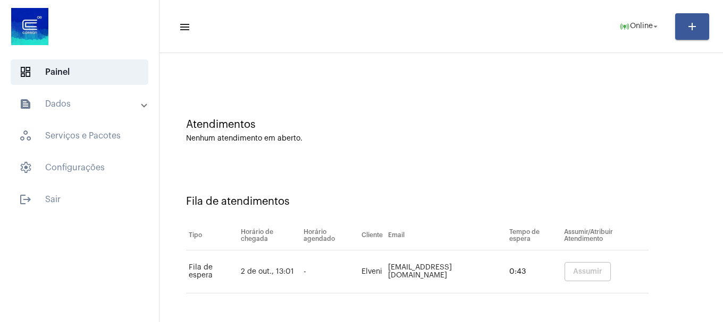
scroll to position [0, 0]
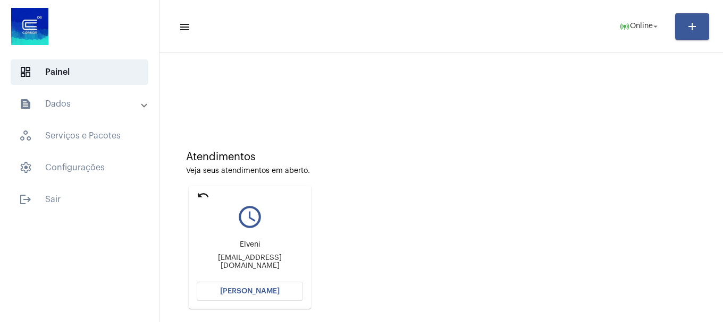
click at [278, 294] on button "Abrir Chamada" at bounding box center [250, 291] width 106 height 19
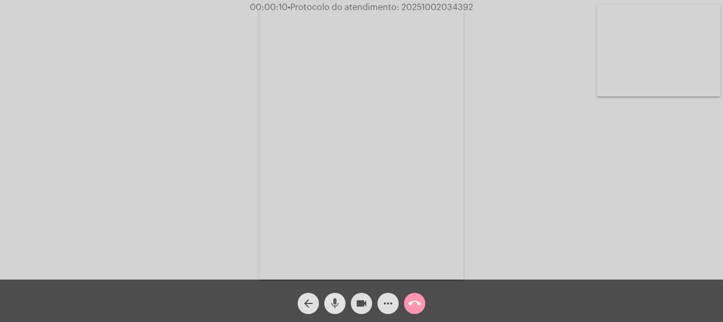
click at [331, 305] on mat-icon "mic" at bounding box center [334, 304] width 13 height 13
click at [331, 305] on mat-icon "mic_off" at bounding box center [334, 304] width 13 height 13
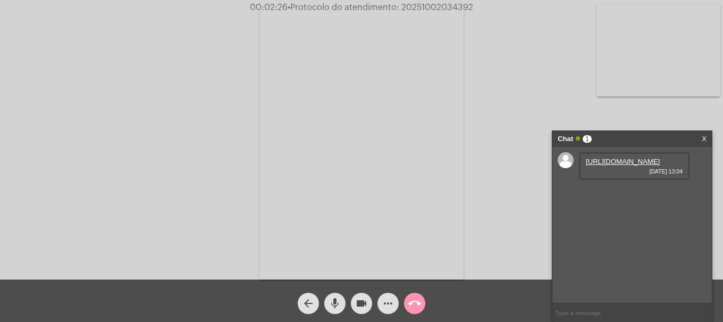
click at [642, 166] on link "[URL][DOMAIN_NAME]" at bounding box center [622, 162] width 74 height 8
click at [361, 310] on mat-icon "videocam" at bounding box center [361, 304] width 13 height 13
click at [334, 301] on mat-icon "mic" at bounding box center [334, 304] width 13 height 13
click at [343, 308] on button "mic_off" at bounding box center [334, 303] width 21 height 21
click at [341, 307] on button "mic" at bounding box center [334, 303] width 21 height 21
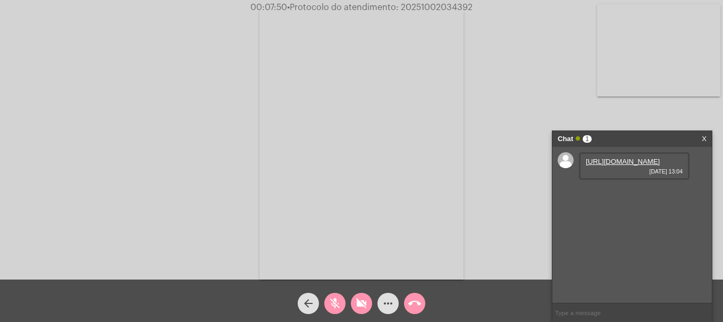
click at [341, 307] on mat-icon "mic_off" at bounding box center [334, 304] width 13 height 13
click at [362, 308] on mat-icon "videocam_off" at bounding box center [361, 304] width 13 height 13
click at [339, 304] on mat-icon "mic" at bounding box center [334, 304] width 13 height 13
click at [339, 304] on mat-icon "mic_off" at bounding box center [334, 304] width 13 height 13
click at [438, 11] on span "• Protocolo do atendimento: 20251002034392" at bounding box center [379, 7] width 185 height 9
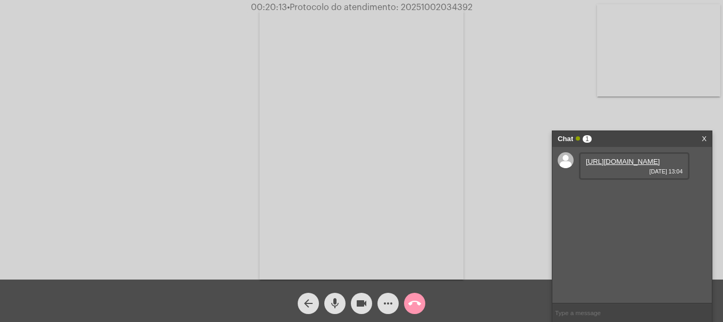
click at [438, 11] on span "• Protocolo do atendimento: 20251002034392" at bounding box center [379, 7] width 185 height 9
copy span "20251002034392"
click at [574, 315] on input "text" at bounding box center [631, 313] width 159 height 19
paste input "20251002034392"
type input "20251002034392"
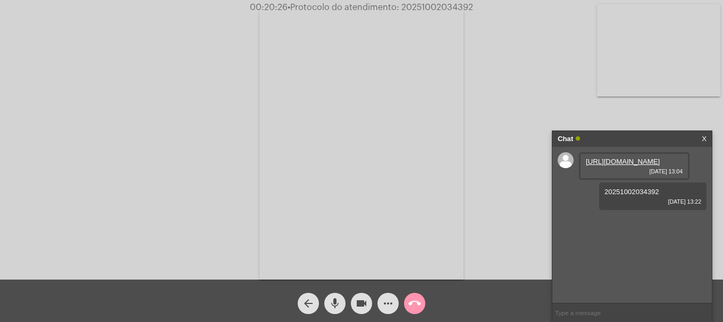
click at [419, 308] on mat-icon "call_end" at bounding box center [414, 304] width 13 height 13
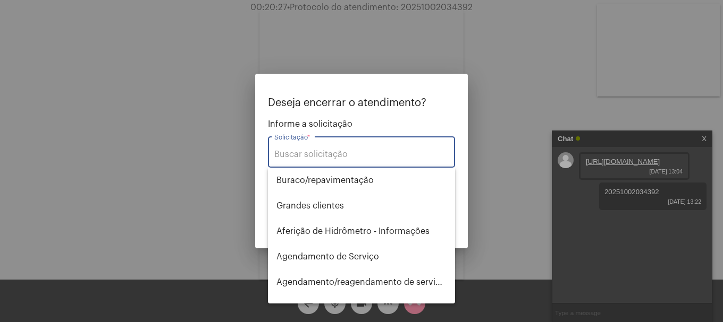
click at [351, 155] on input "Solicitação *" at bounding box center [361, 155] width 174 height 10
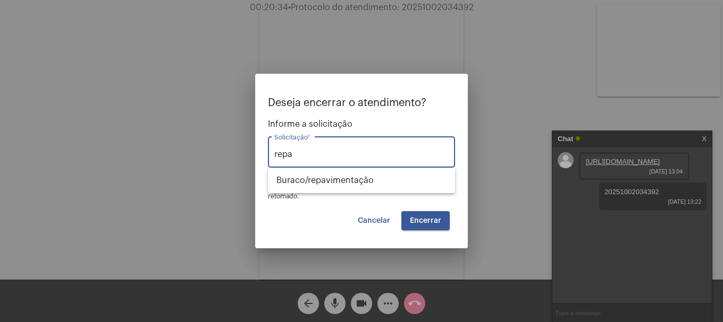
click at [368, 157] on input "repa" at bounding box center [361, 155] width 174 height 10
type input "r"
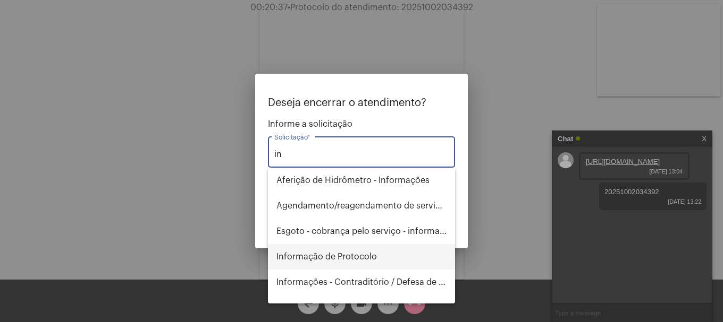
click at [344, 256] on span "Informação de Protocolo" at bounding box center [361, 257] width 170 height 26
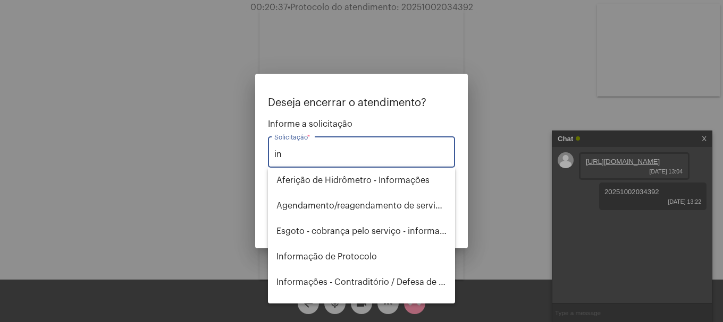
type input "Informação de Protocolo"
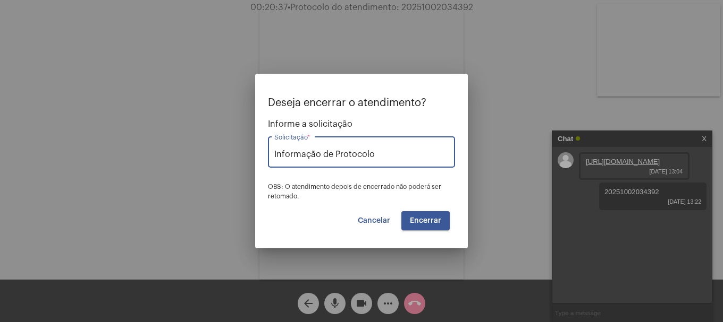
click at [409, 231] on mat-dialog-container "Deseja encerrar o atendimento? Informe a solicitação Informação de Protocolo So…" at bounding box center [361, 161] width 213 height 175
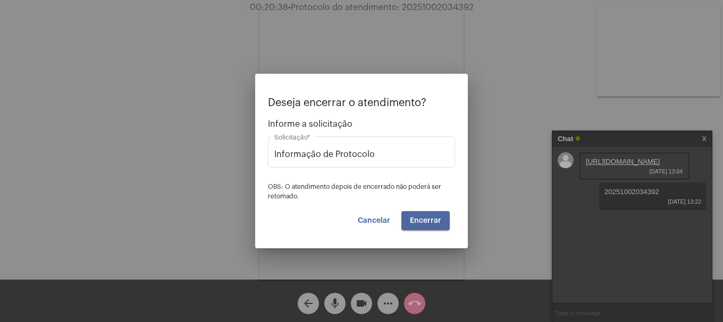
click at [411, 227] on button "Encerrar" at bounding box center [425, 220] width 48 height 19
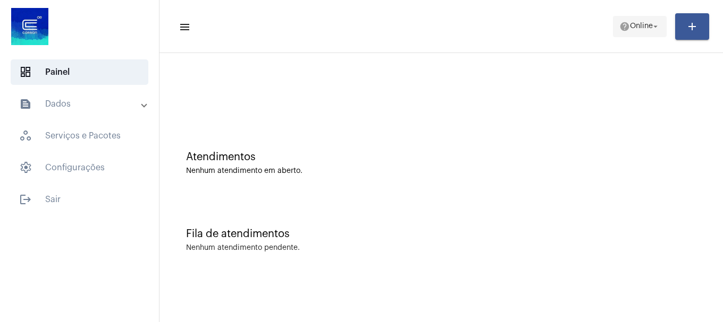
click at [619, 20] on span "help Online arrow_drop_down" at bounding box center [639, 25] width 41 height 19
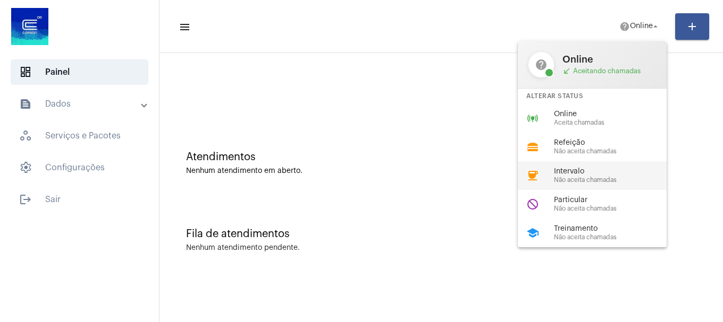
click at [596, 184] on div "coffee Intervalo Não aceita chamadas" at bounding box center [600, 176] width 166 height 29
